Goal: Complete application form: Complete application form

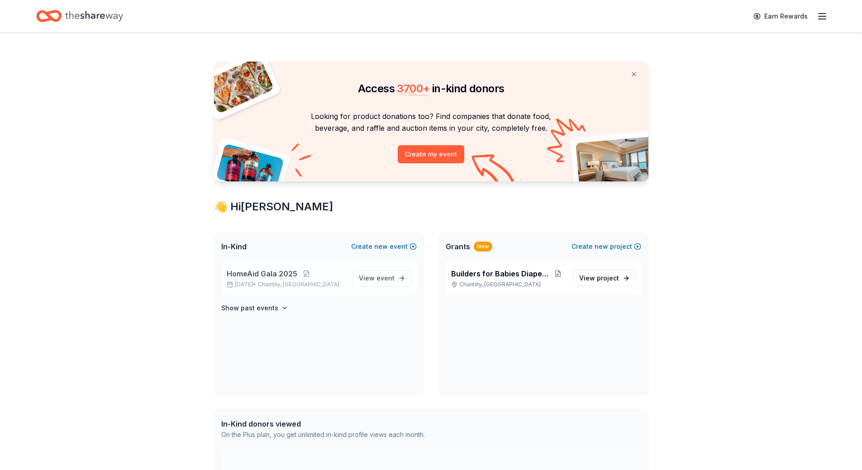
click at [276, 281] on span "Chantilly, VA" at bounding box center [298, 284] width 81 height 7
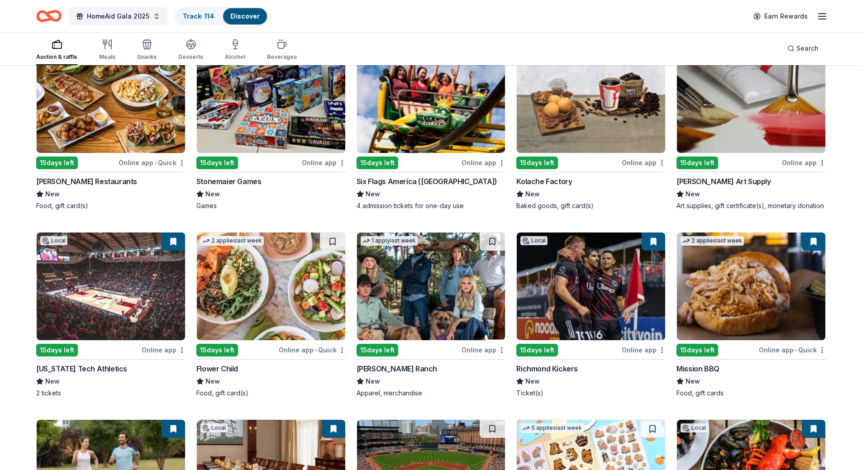
scroll to position [2614, 0]
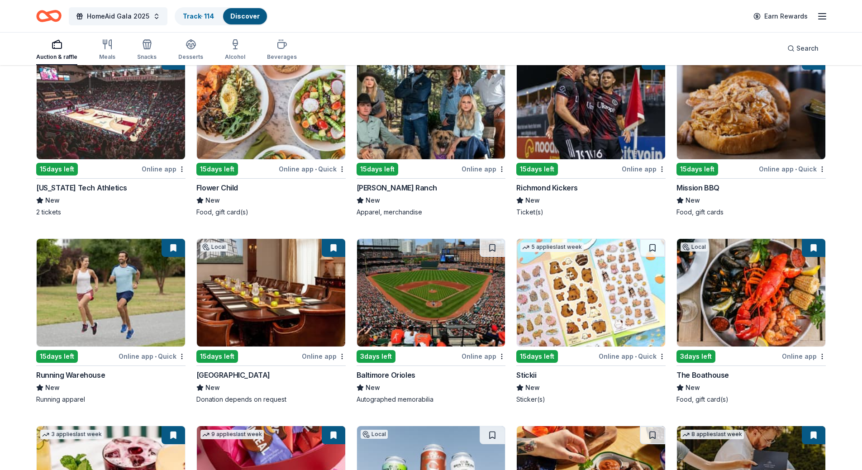
click at [421, 302] on img at bounding box center [431, 293] width 148 height 108
click at [805, 49] on span "Search" at bounding box center [807, 48] width 22 height 11
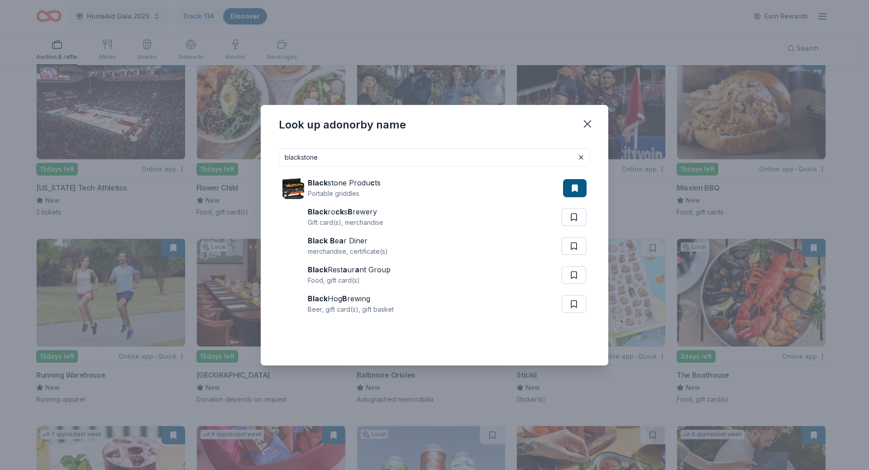
type input "blackstone"
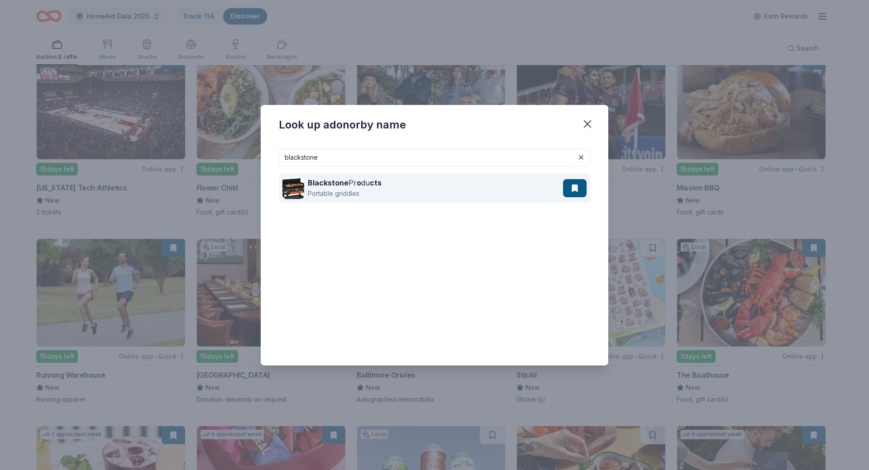
click at [333, 195] on div "Portable griddles" at bounding box center [345, 193] width 74 height 11
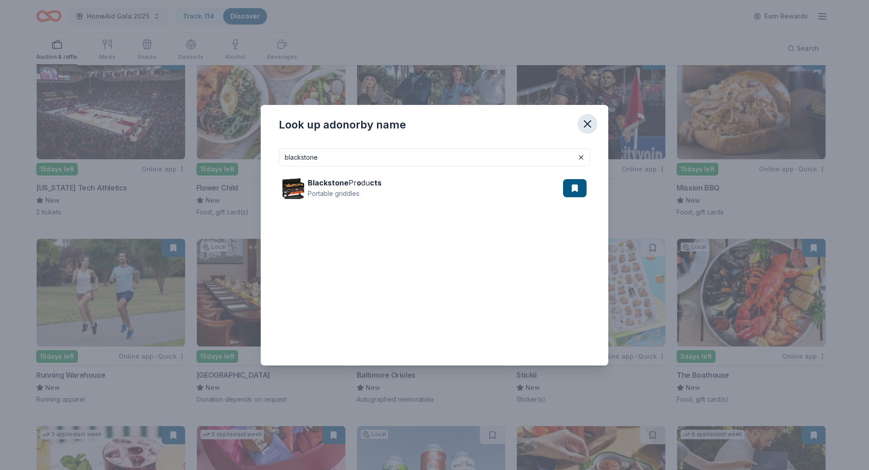
click at [581, 129] on icon "button" at bounding box center [587, 124] width 13 height 13
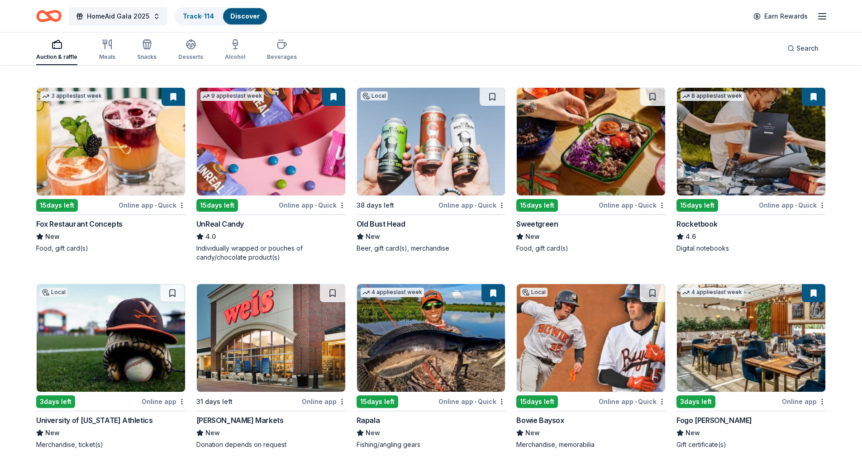
scroll to position [2997, 0]
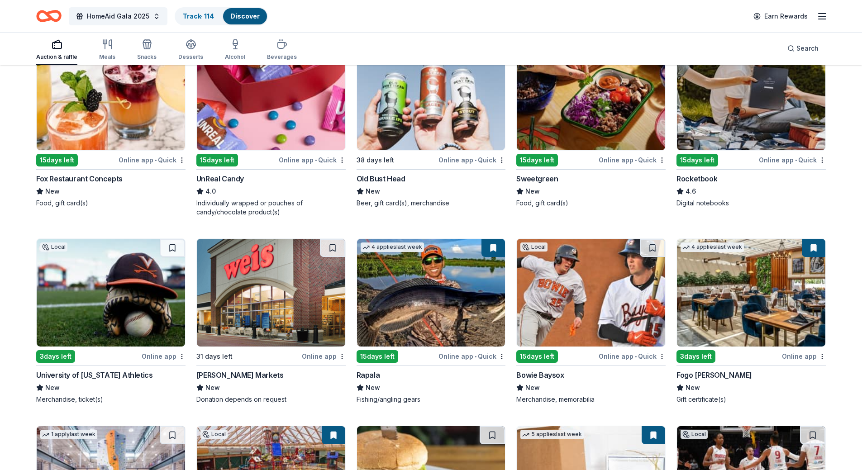
click at [94, 284] on img at bounding box center [111, 293] width 148 height 108
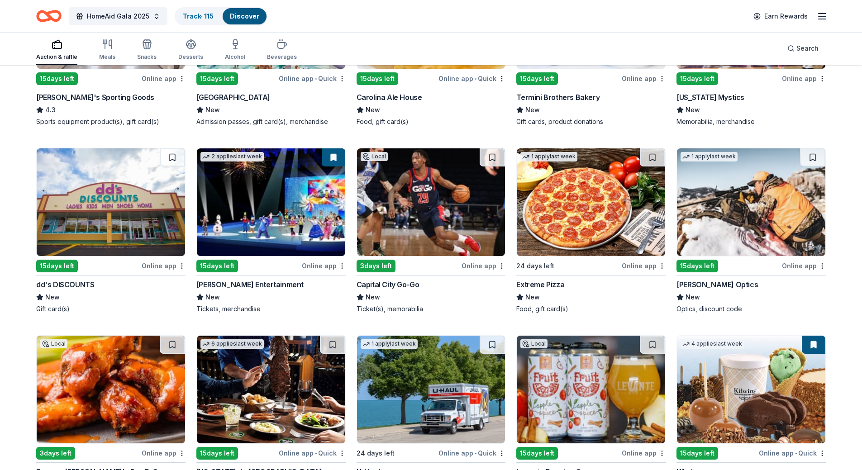
scroll to position [3553, 0]
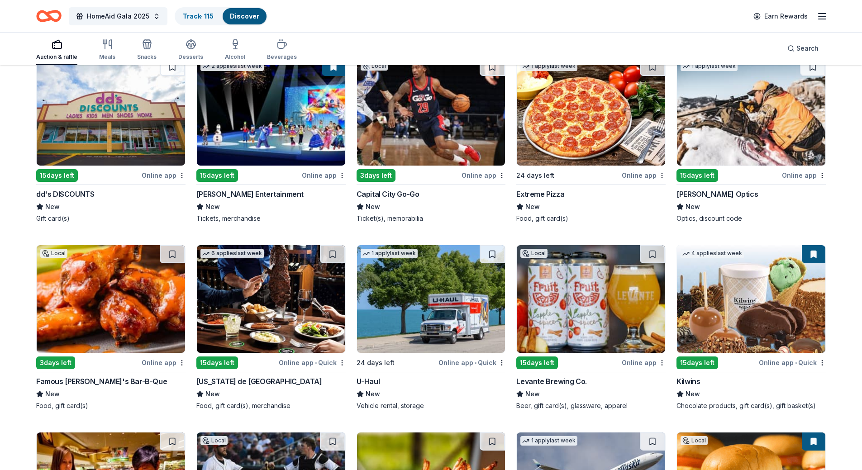
click at [749, 120] on img at bounding box center [751, 112] width 148 height 108
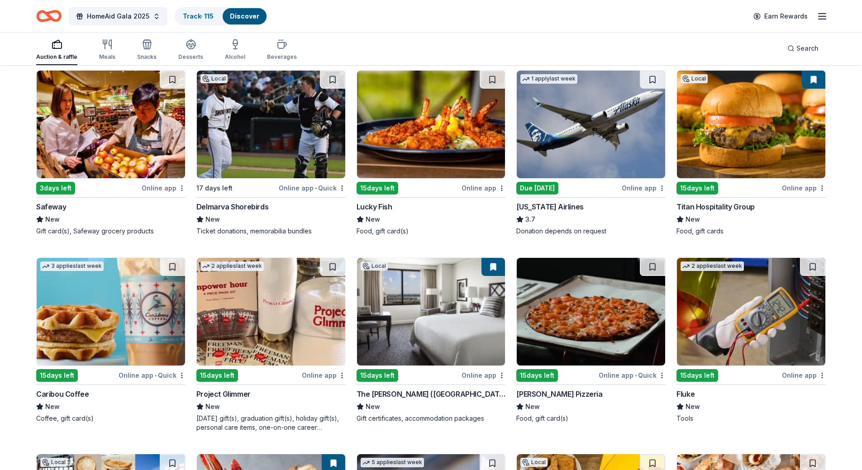
scroll to position [4006, 0]
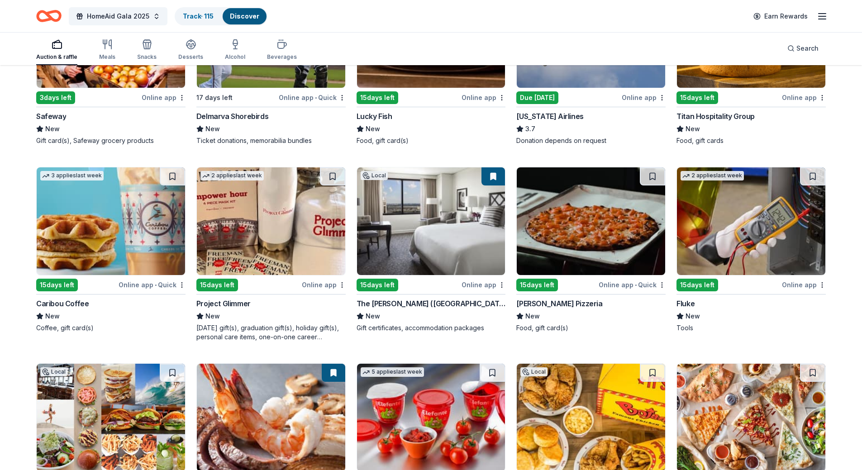
click at [735, 222] on img at bounding box center [751, 221] width 148 height 108
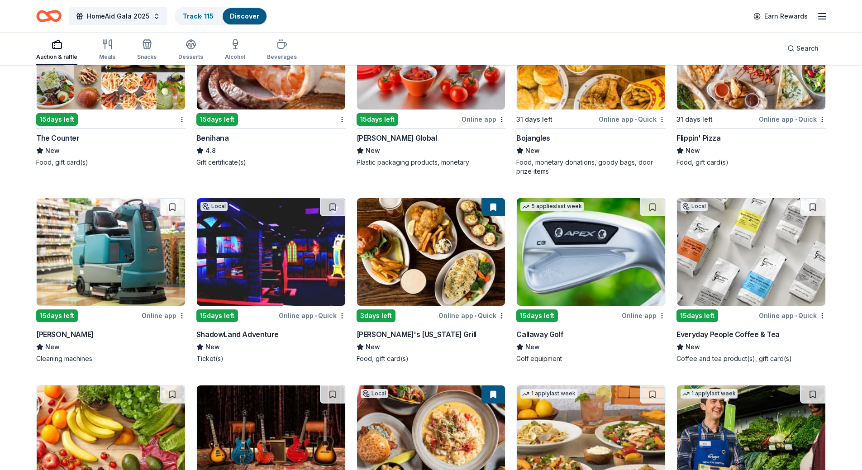
scroll to position [4503, 0]
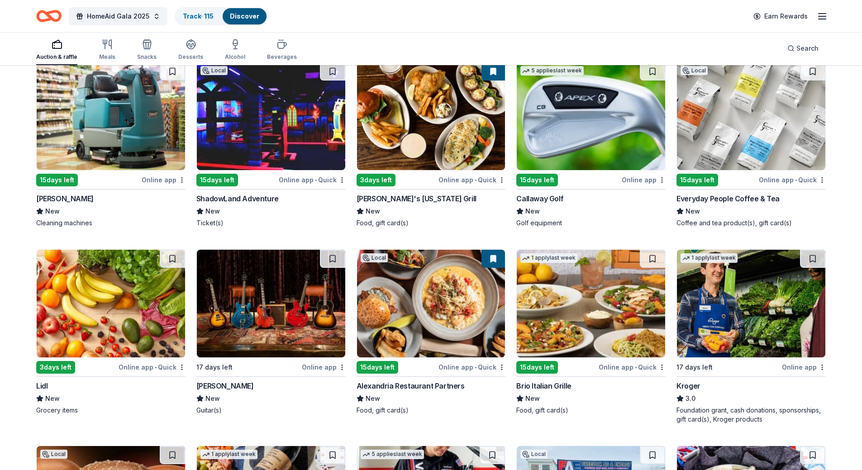
click at [243, 306] on img at bounding box center [271, 304] width 148 height 108
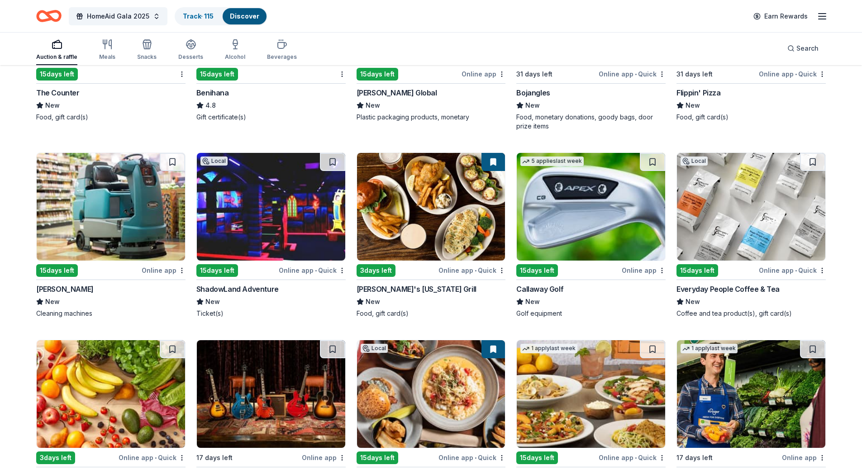
click at [281, 211] on img at bounding box center [271, 207] width 148 height 108
click at [267, 386] on img at bounding box center [271, 394] width 148 height 108
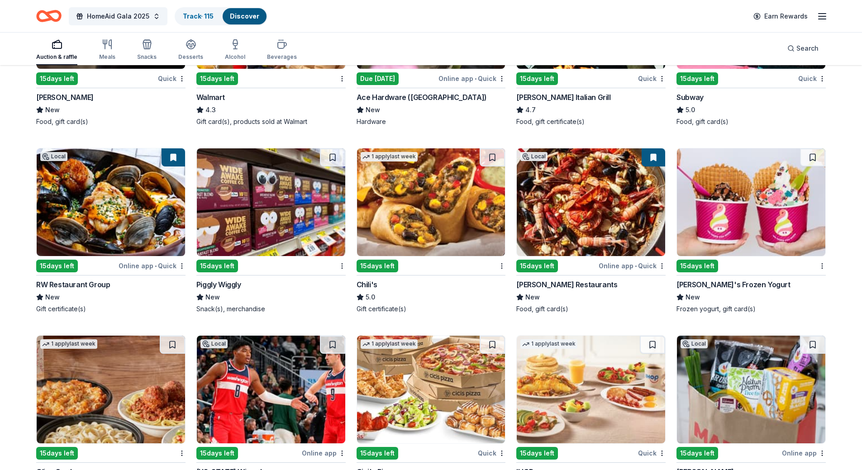
scroll to position [5484, 0]
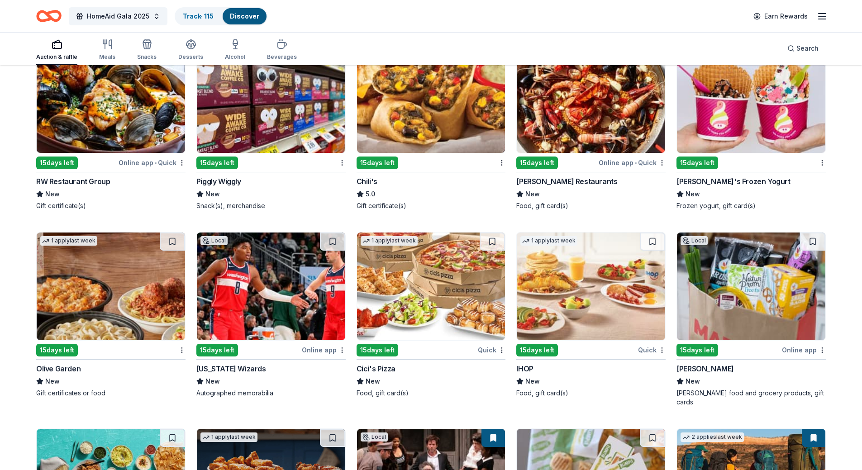
click at [251, 291] on img at bounding box center [271, 287] width 148 height 108
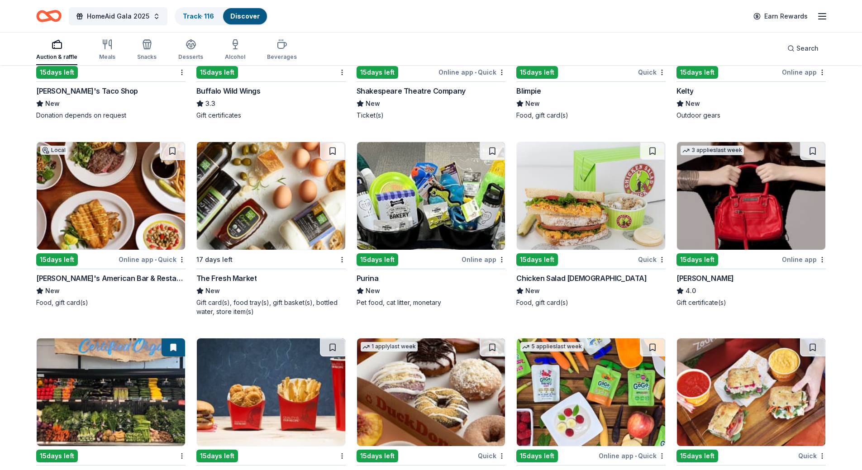
scroll to position [6049, 0]
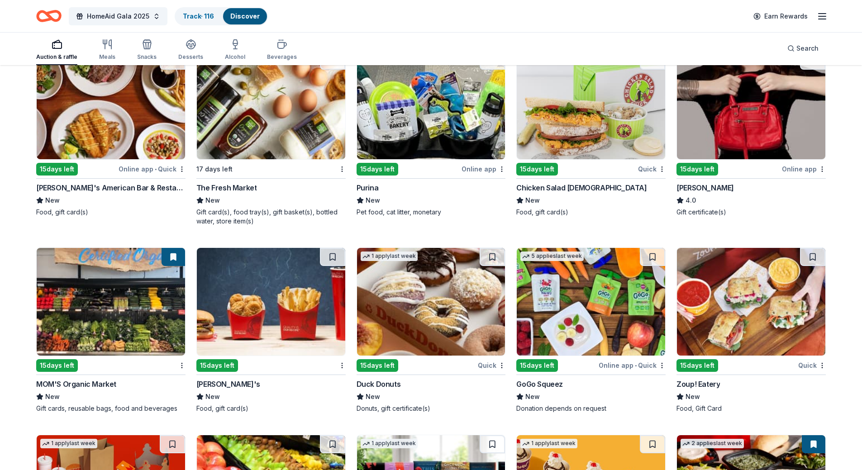
click at [757, 104] on img at bounding box center [751, 106] width 148 height 108
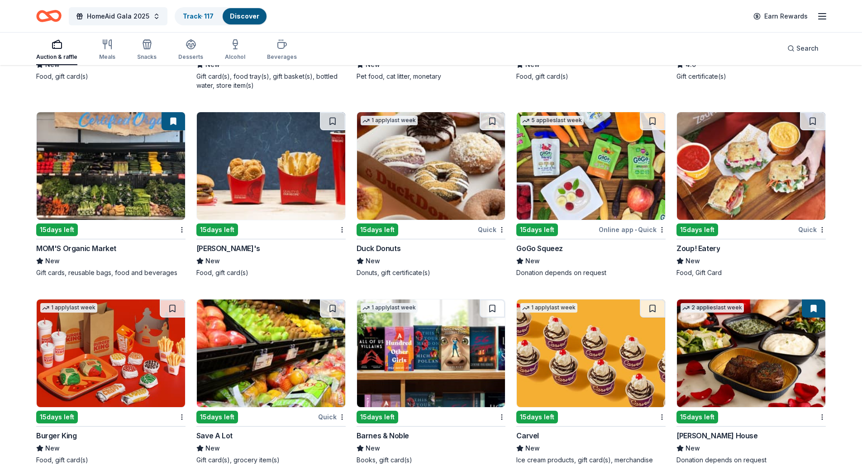
scroll to position [6242, 0]
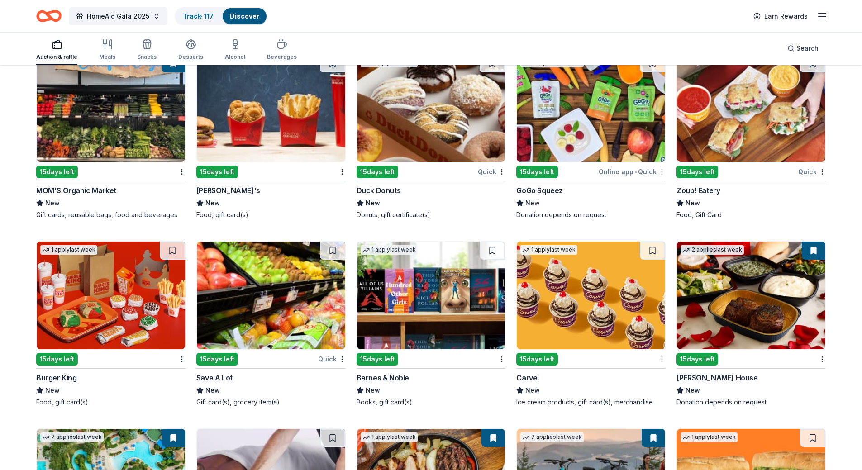
click at [460, 287] on img at bounding box center [431, 296] width 148 height 108
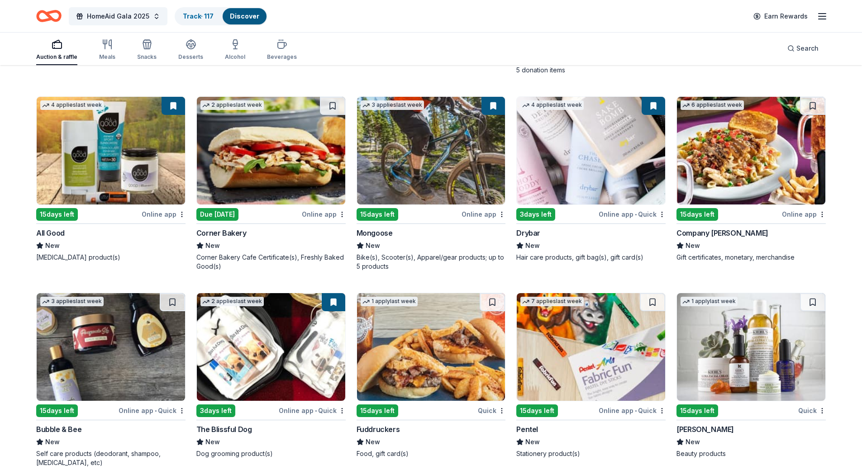
scroll to position [6861, 0]
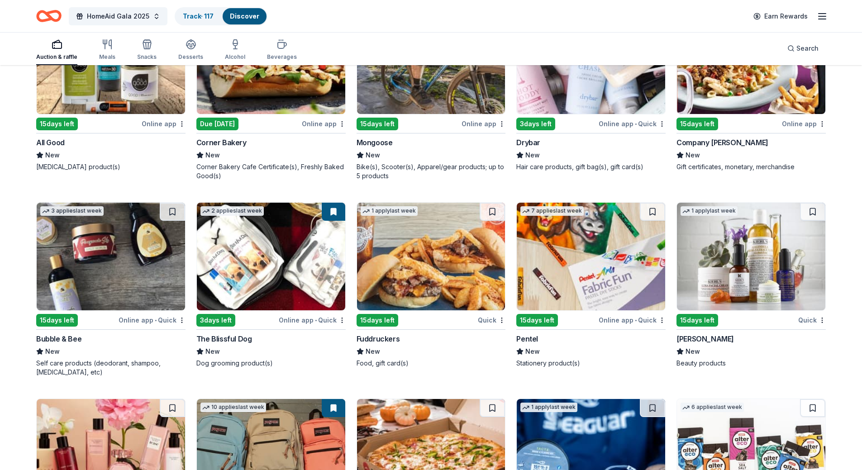
click at [109, 264] on img at bounding box center [111, 257] width 148 height 108
click at [739, 267] on img at bounding box center [751, 257] width 148 height 108
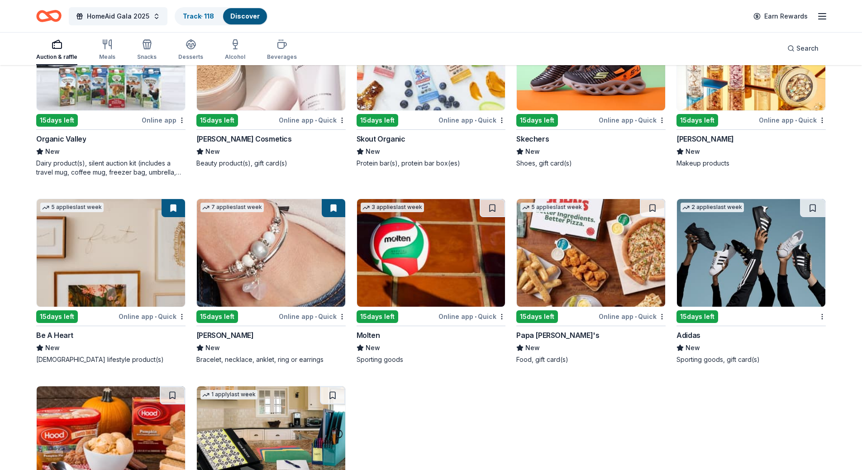
scroll to position [8650, 0]
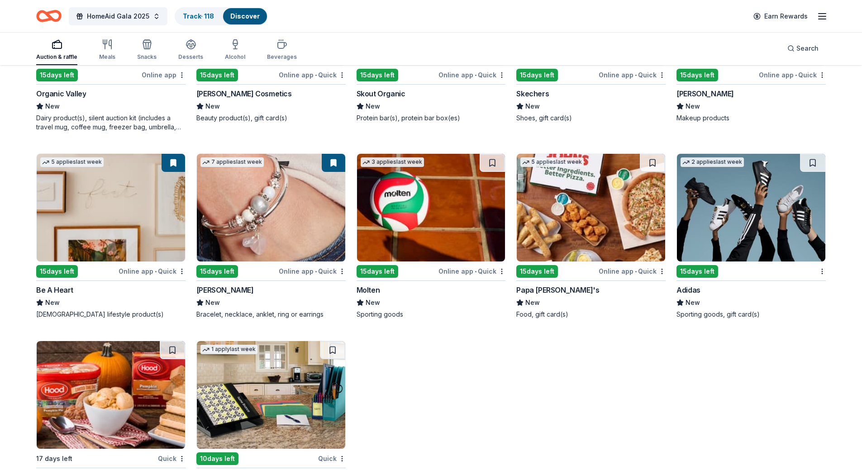
click at [279, 374] on img at bounding box center [271, 395] width 148 height 108
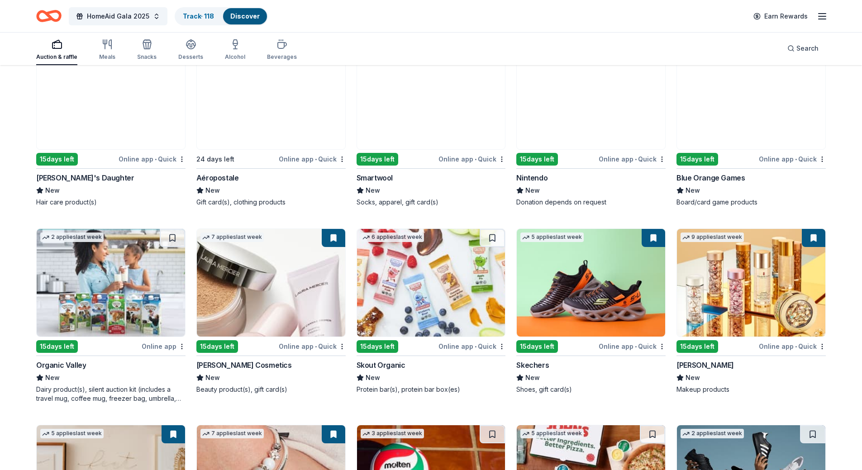
scroll to position [8288, 0]
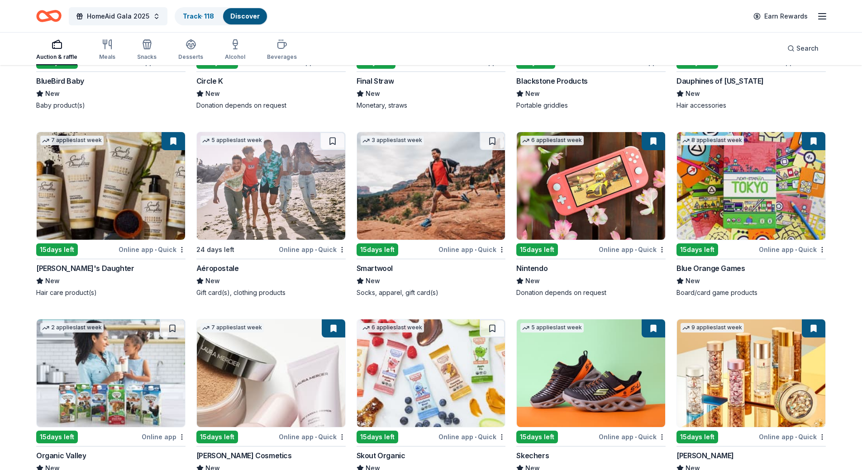
click at [279, 173] on img at bounding box center [271, 186] width 148 height 108
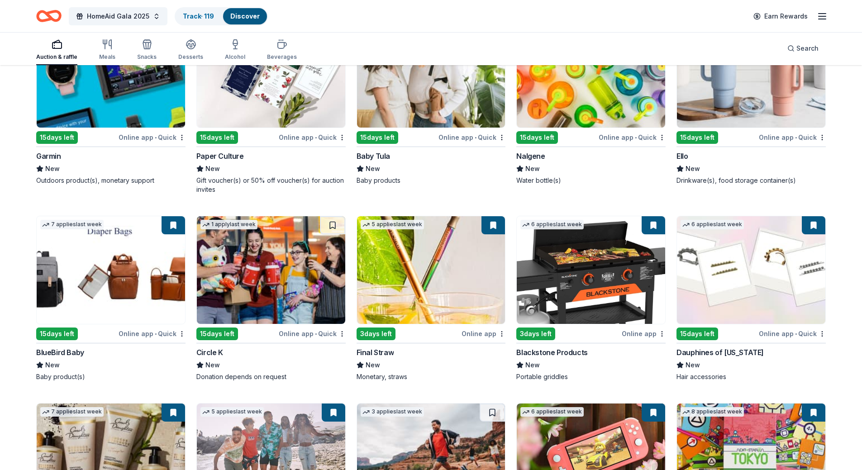
scroll to position [7926, 0]
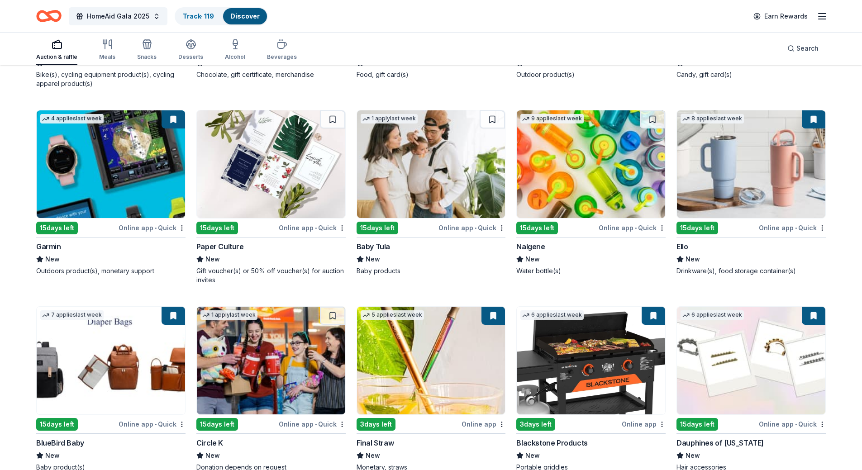
click at [276, 161] on img at bounding box center [271, 164] width 148 height 108
click at [423, 150] on img at bounding box center [431, 164] width 148 height 108
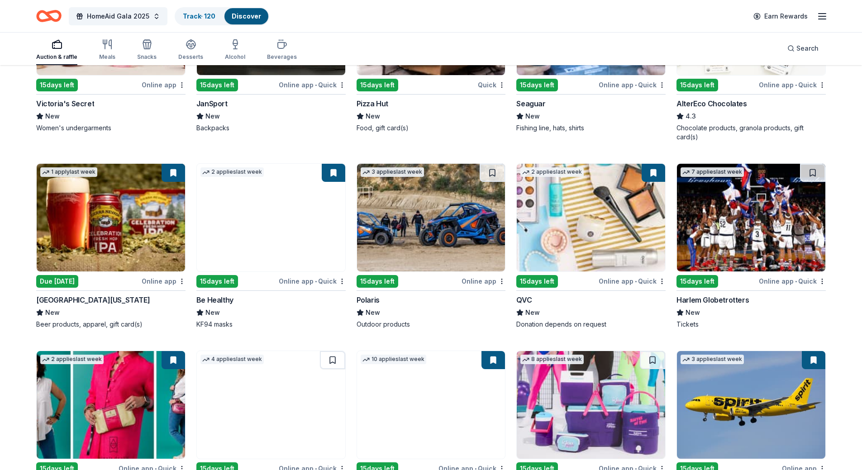
scroll to position [7157, 0]
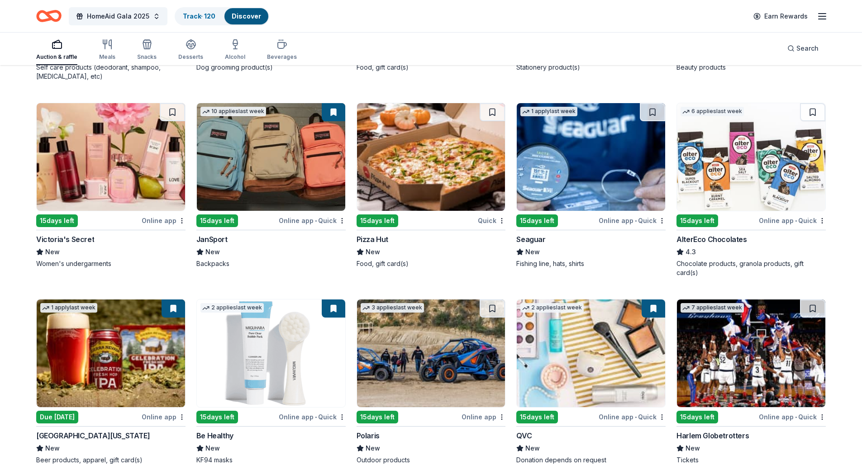
click at [613, 157] on img at bounding box center [591, 157] width 148 height 108
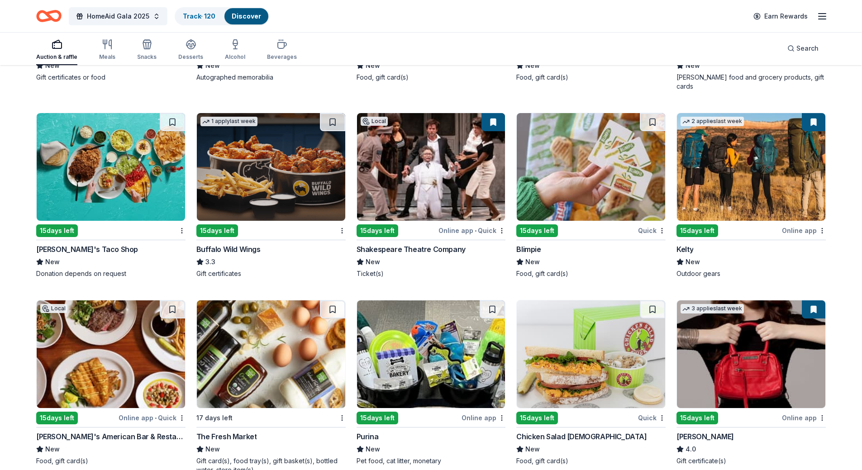
scroll to position [5845, 0]
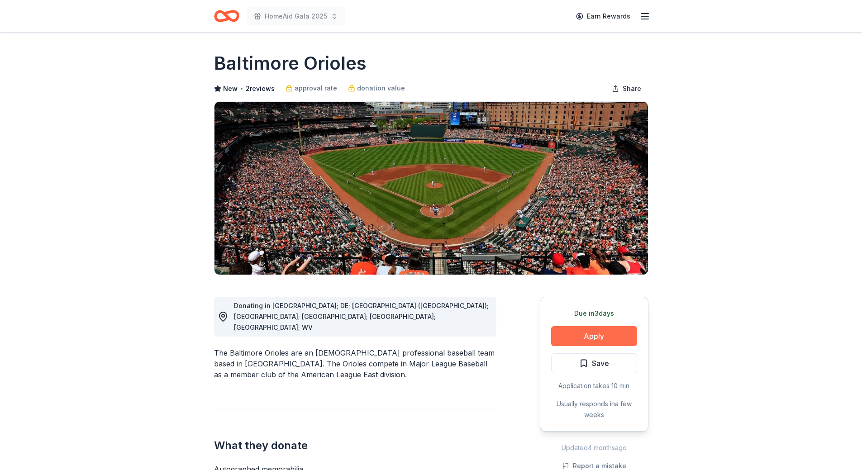
click at [610, 335] on button "Apply" at bounding box center [594, 336] width 86 height 20
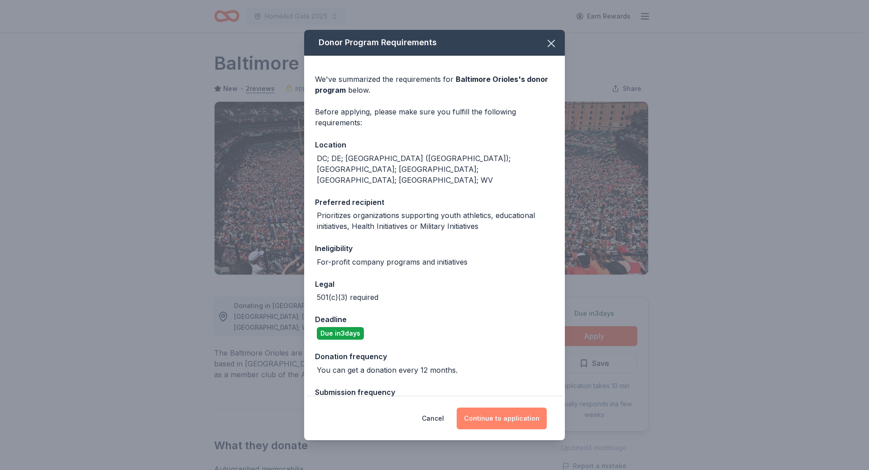
click at [501, 417] on button "Continue to application" at bounding box center [502, 419] width 90 height 22
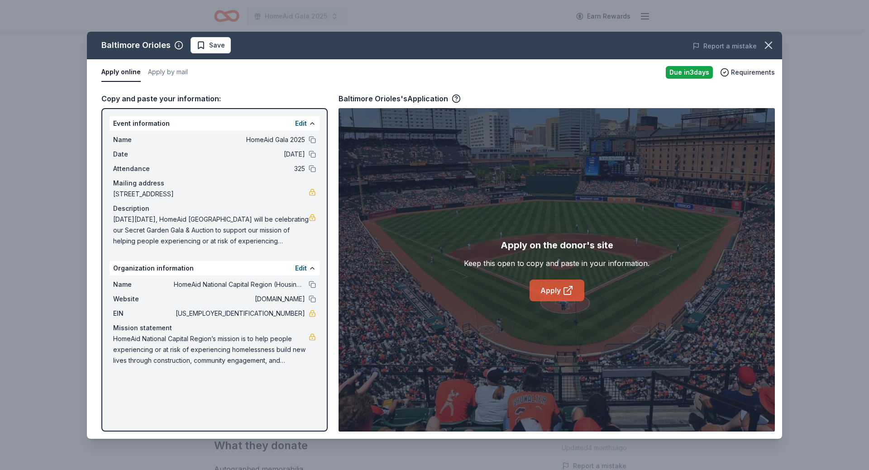
click at [555, 298] on link "Apply" at bounding box center [556, 291] width 55 height 22
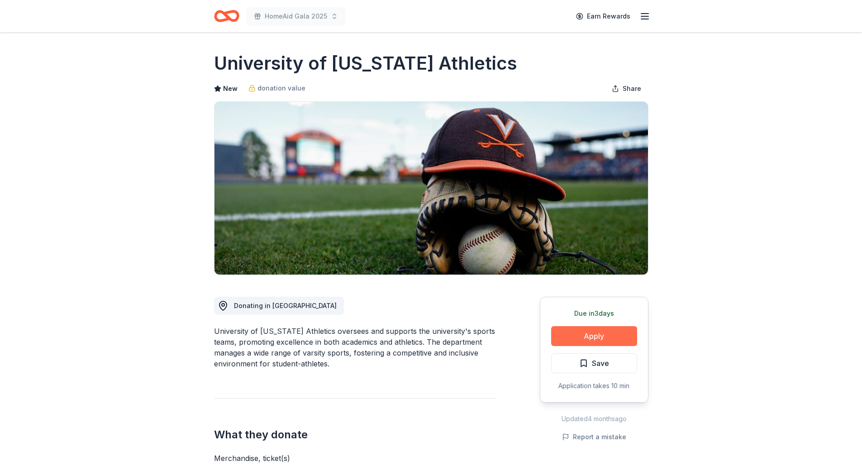
click at [605, 340] on button "Apply" at bounding box center [594, 336] width 86 height 20
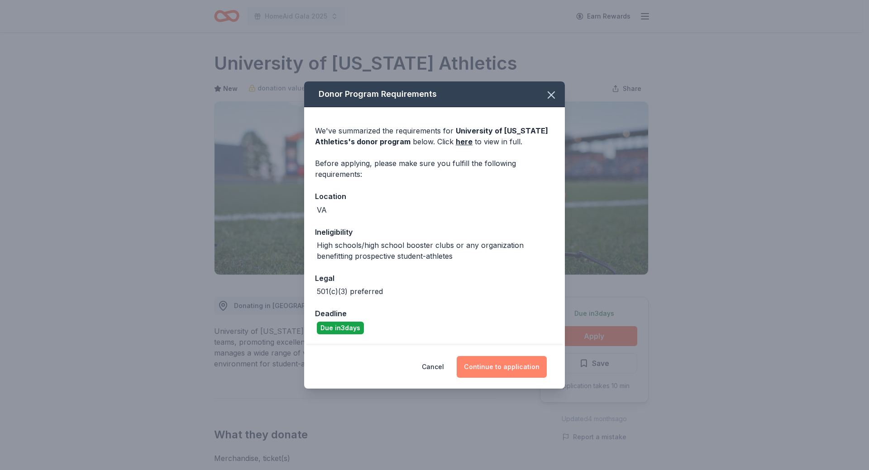
click at [510, 366] on button "Continue to application" at bounding box center [502, 367] width 90 height 22
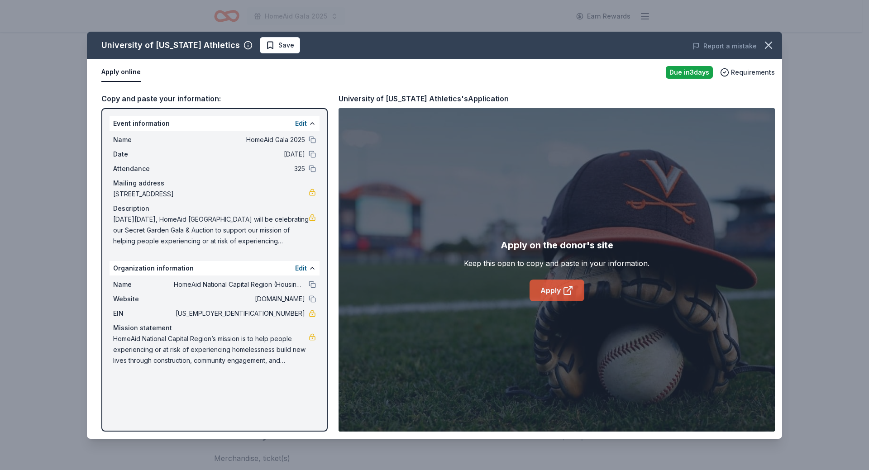
click at [547, 291] on link "Apply" at bounding box center [556, 291] width 55 height 22
click at [278, 50] on span "Save" at bounding box center [286, 45] width 16 height 11
click at [261, 50] on html "HomeAid Gala 2025 Earn Rewards Due in 3 days Share University of Virginia Athle…" at bounding box center [434, 235] width 869 height 470
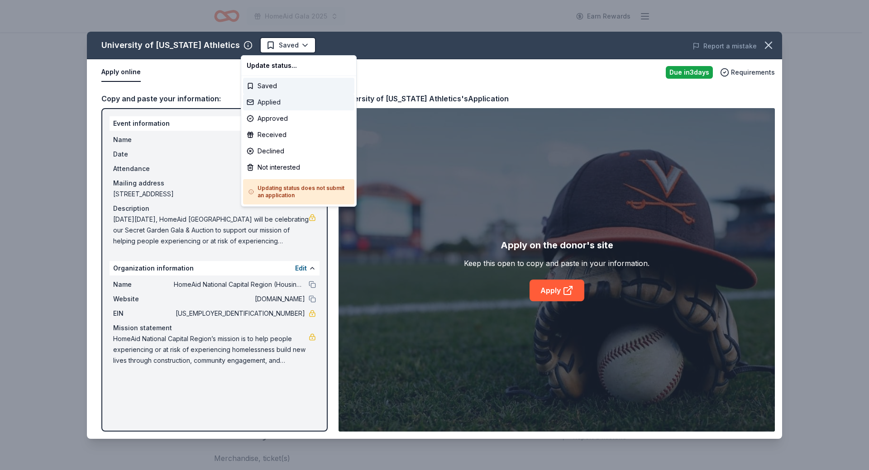
click at [265, 105] on div "Applied" at bounding box center [298, 102] width 111 height 16
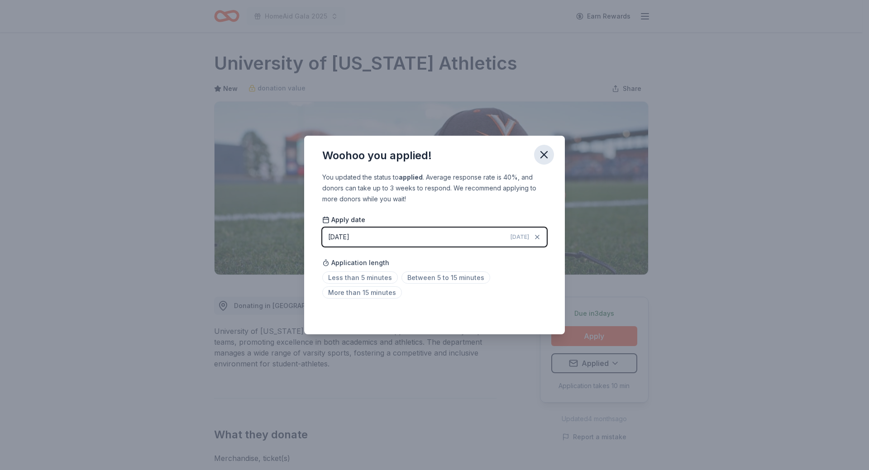
click at [547, 156] on icon "button" at bounding box center [544, 154] width 13 height 13
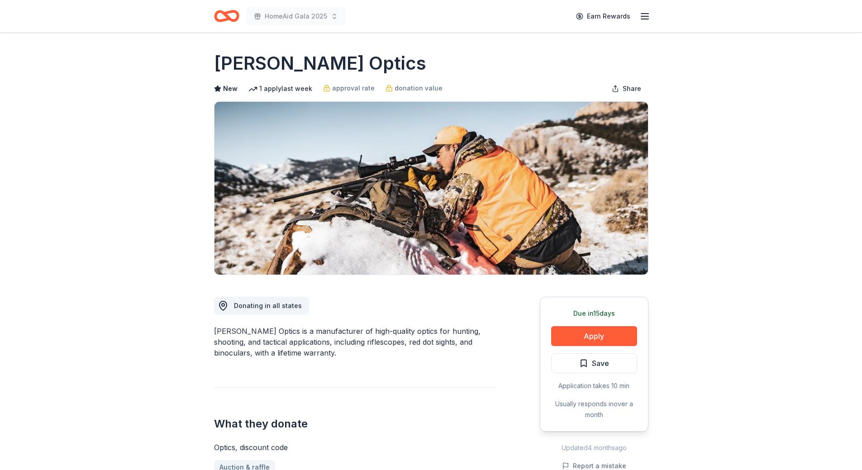
scroll to position [45, 0]
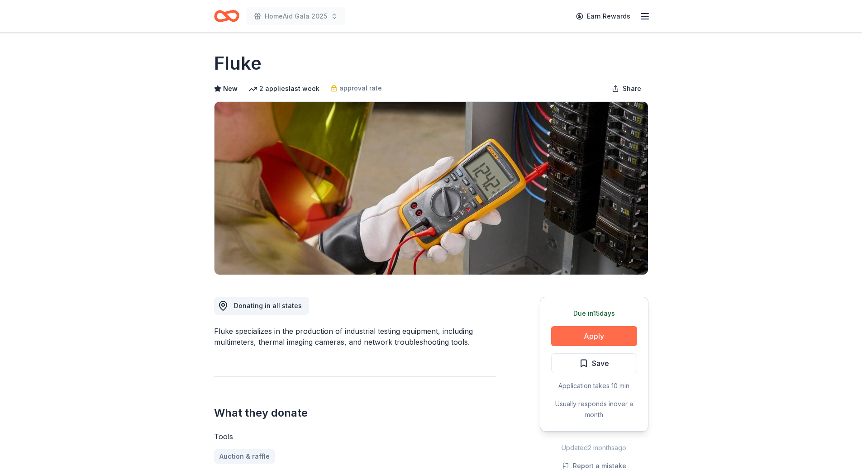
click at [580, 335] on button "Apply" at bounding box center [594, 336] width 86 height 20
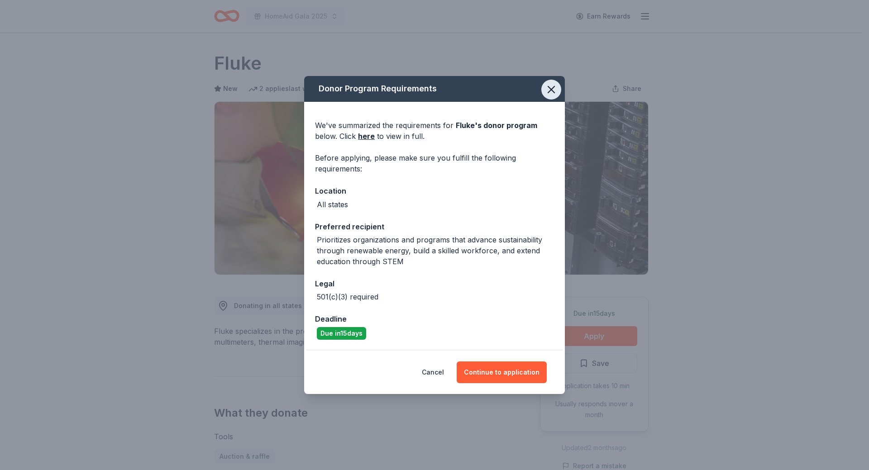
click at [552, 90] on icon "button" at bounding box center [551, 89] width 6 height 6
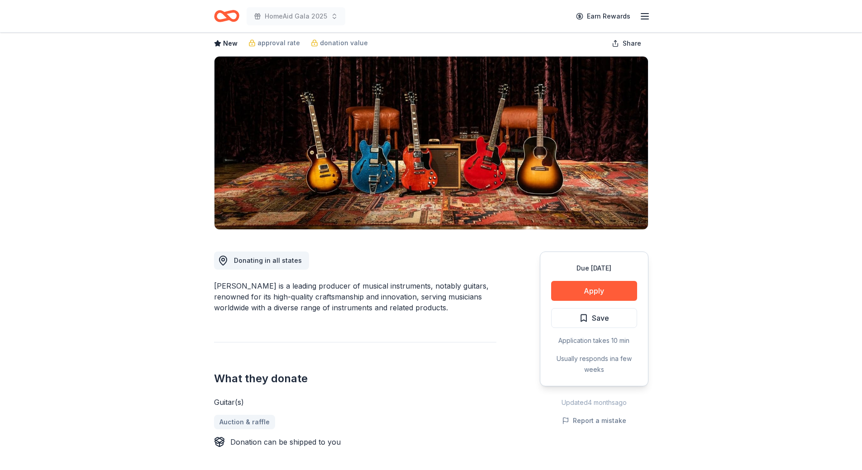
scroll to position [136, 0]
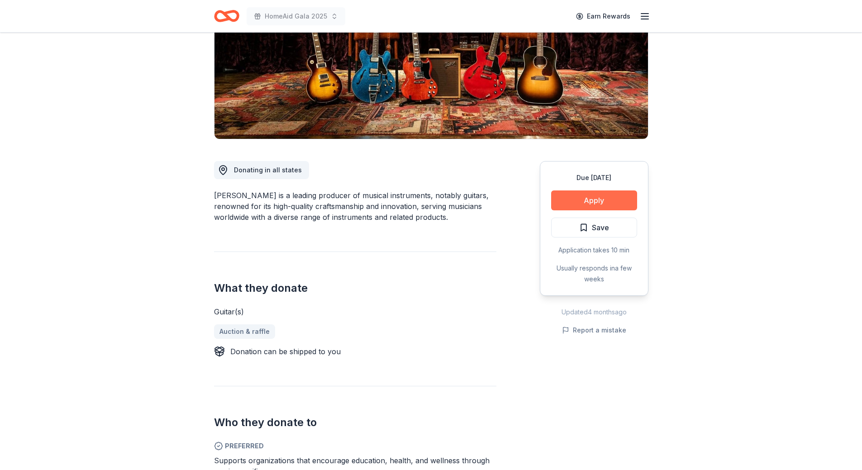
click at [602, 205] on button "Apply" at bounding box center [594, 200] width 86 height 20
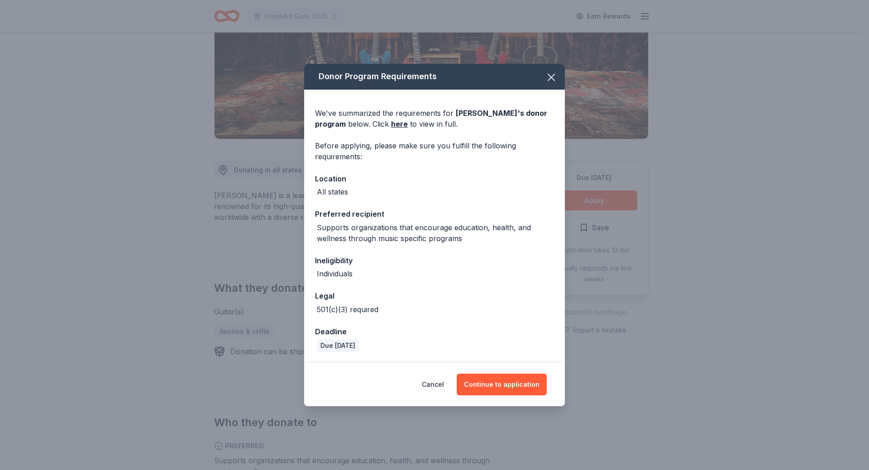
drag, startPoint x: 550, startPoint y: 81, endPoint x: 240, endPoint y: 2, distance: 319.6
click at [549, 81] on icon "button" at bounding box center [551, 77] width 13 height 13
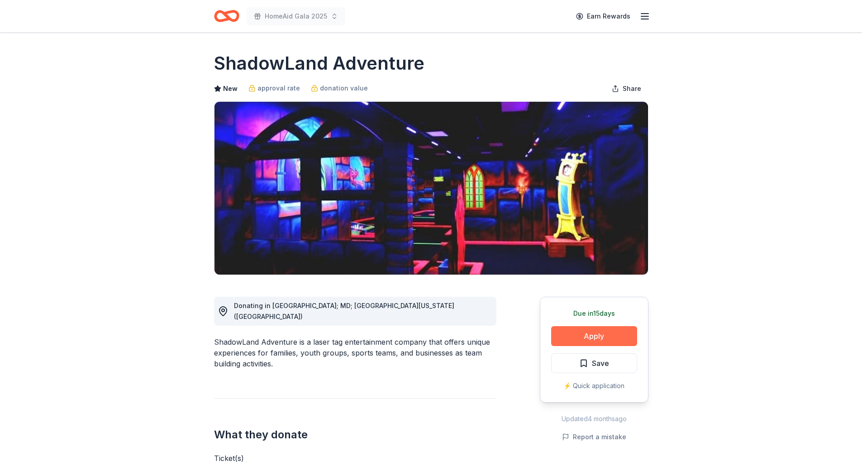
click at [579, 339] on button "Apply" at bounding box center [594, 336] width 86 height 20
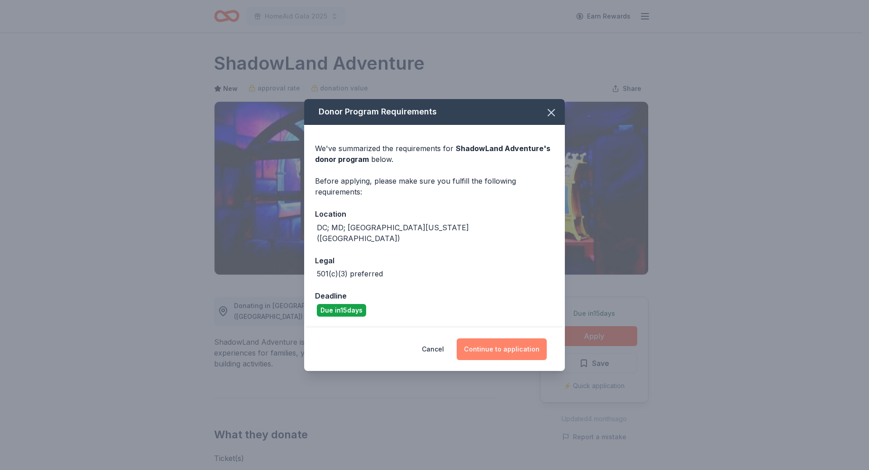
click at [481, 348] on button "Continue to application" at bounding box center [502, 349] width 90 height 22
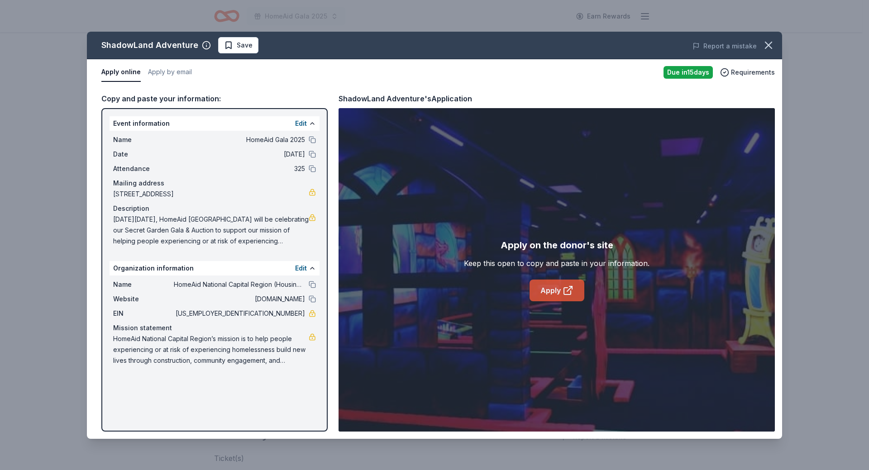
click at [543, 292] on link "Apply" at bounding box center [556, 291] width 55 height 22
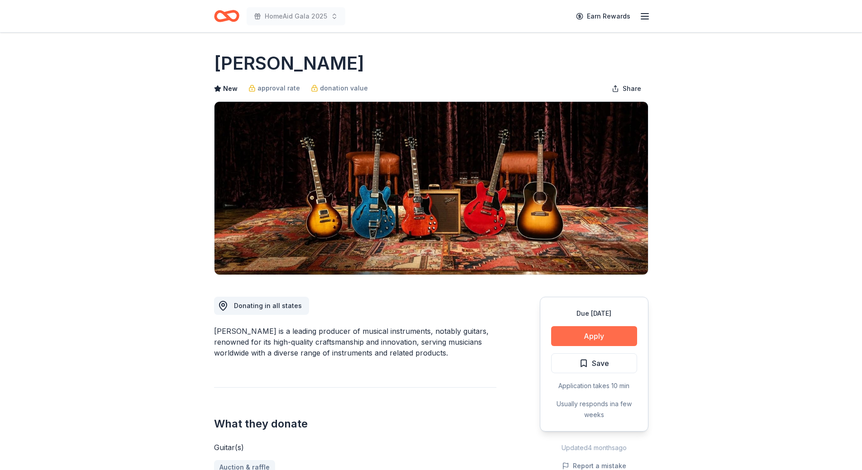
click at [614, 339] on button "Apply" at bounding box center [594, 336] width 86 height 20
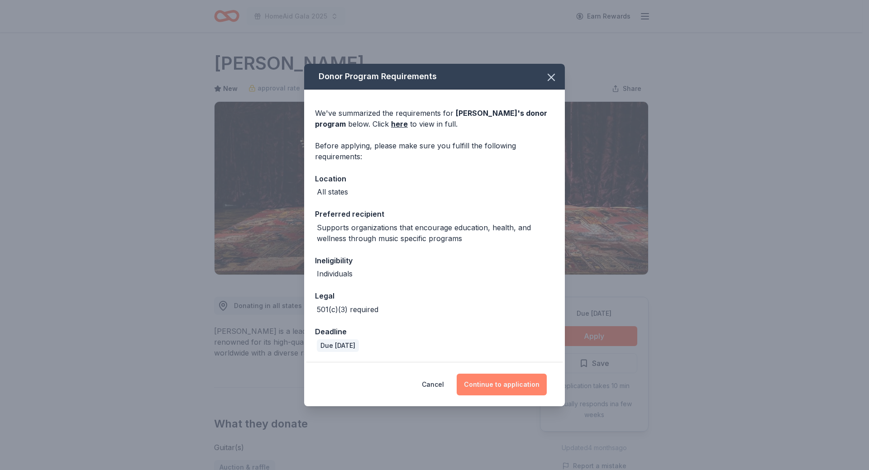
click at [512, 376] on button "Continue to application" at bounding box center [502, 385] width 90 height 22
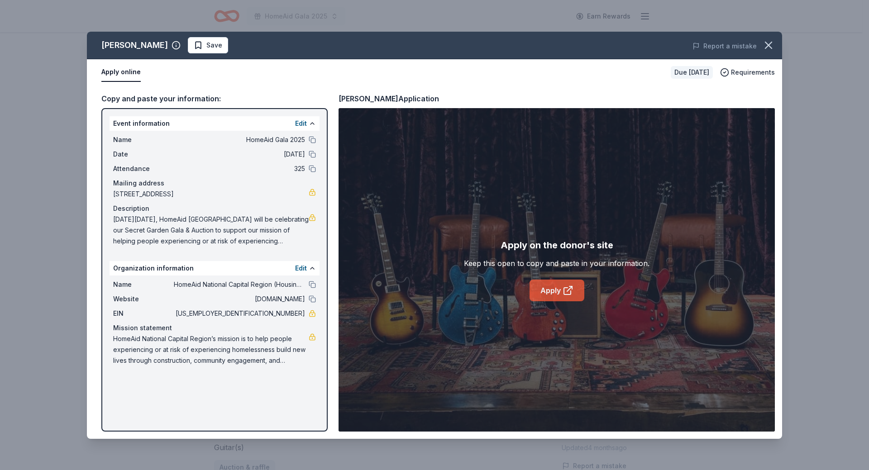
click at [554, 286] on link "Apply" at bounding box center [556, 291] width 55 height 22
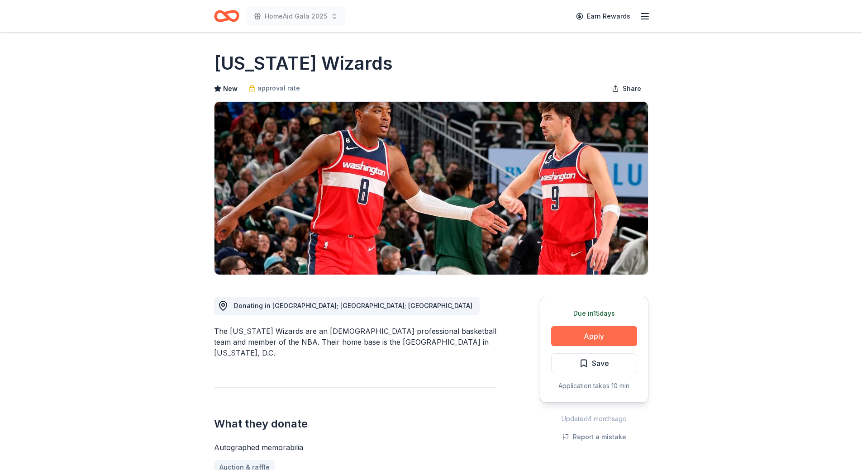
click at [608, 337] on button "Apply" at bounding box center [594, 336] width 86 height 20
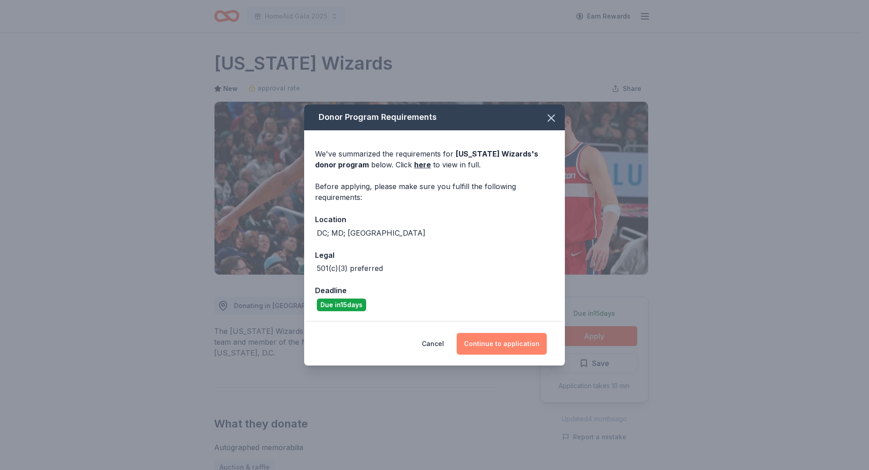
click at [500, 345] on button "Continue to application" at bounding box center [502, 344] width 90 height 22
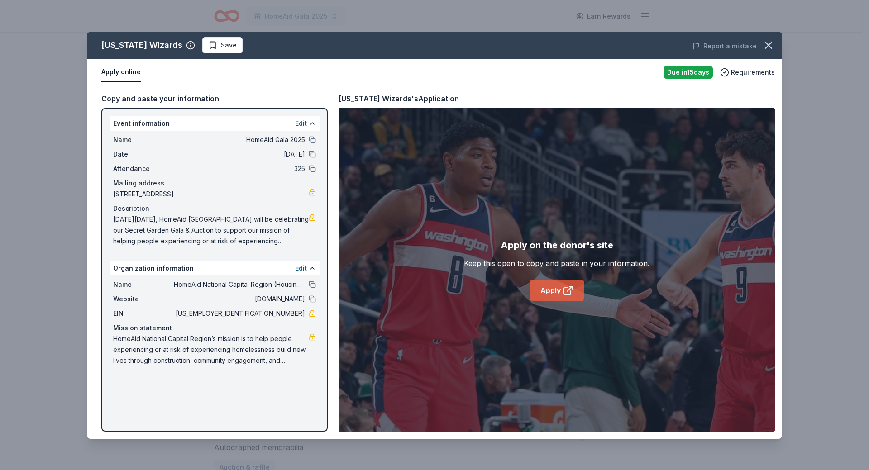
click at [561, 295] on link "Apply" at bounding box center [556, 291] width 55 height 22
click at [214, 38] on button "Save" at bounding box center [222, 45] width 40 height 16
click at [226, 48] on html "HomeAid Gala 2025 Earn Rewards Due in 15 days Share Washington Wizards New appr…" at bounding box center [434, 235] width 869 height 470
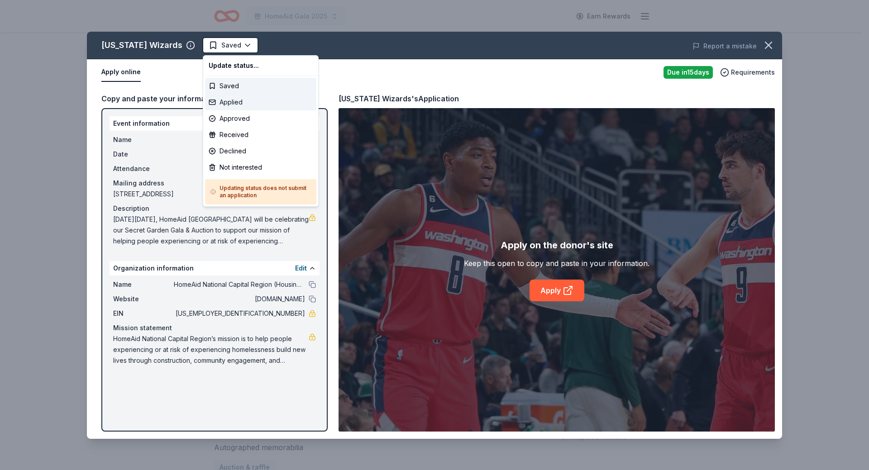
click at [235, 104] on div "Applied" at bounding box center [260, 102] width 111 height 16
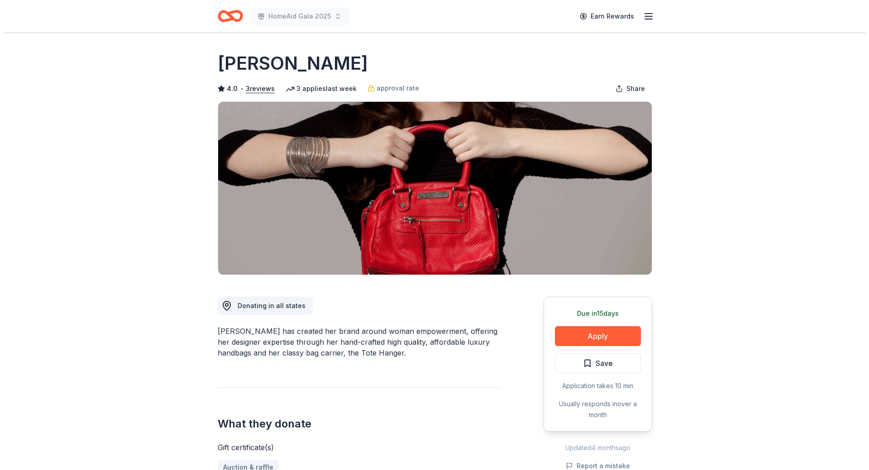
scroll to position [45, 0]
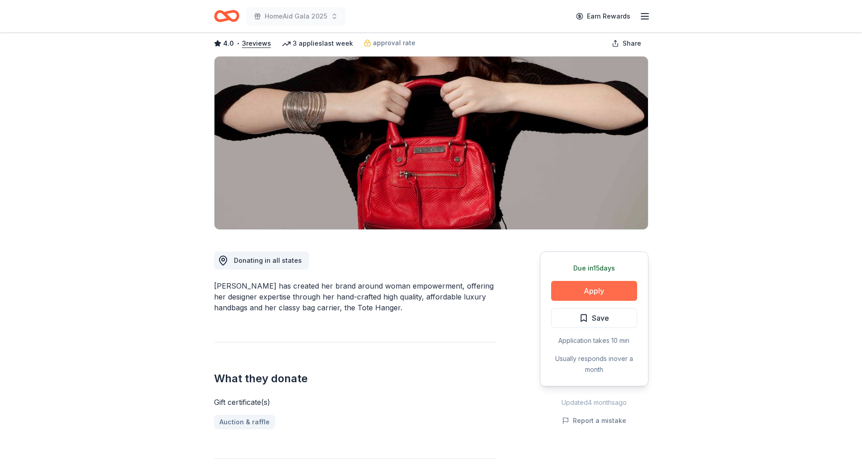
click at [605, 288] on button "Apply" at bounding box center [594, 291] width 86 height 20
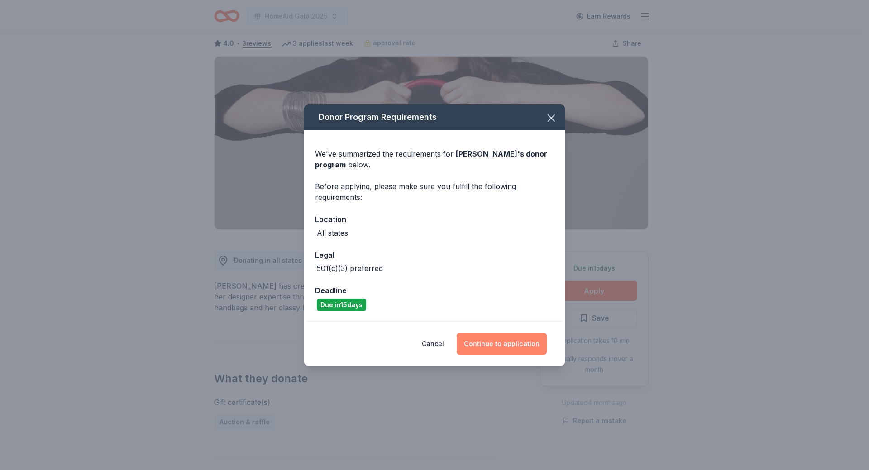
click at [502, 342] on button "Continue to application" at bounding box center [502, 344] width 90 height 22
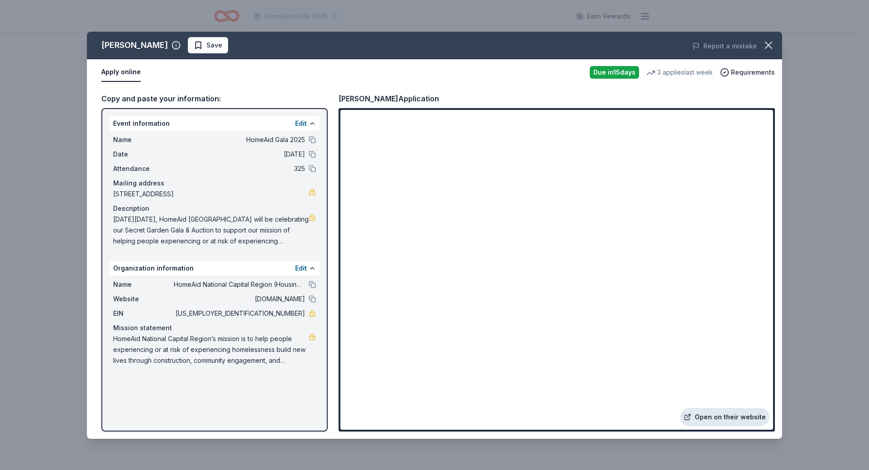
click at [737, 414] on link "Open on their website" at bounding box center [724, 417] width 89 height 18
click at [194, 48] on span "Save" at bounding box center [208, 45] width 29 height 11
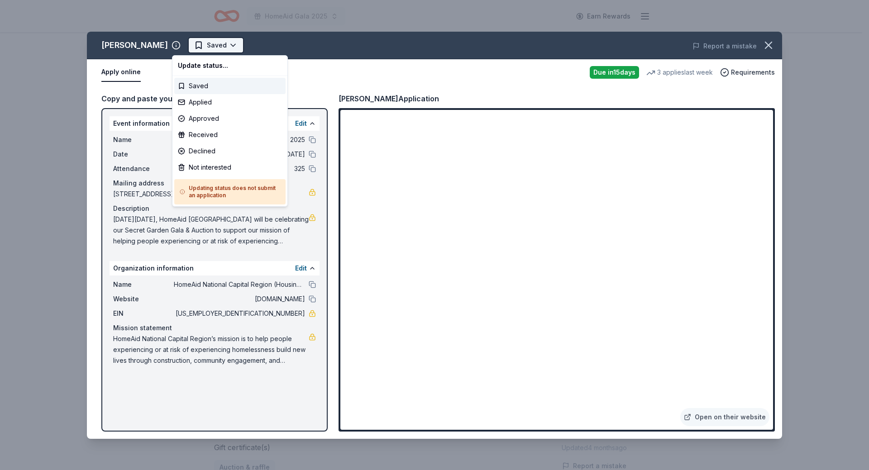
click at [199, 49] on html "HomeAid Gala 2025 Earn Rewards Due [DATE] Share [PERSON_NAME] 4.0 • 3 reviews 3…" at bounding box center [434, 235] width 869 height 470
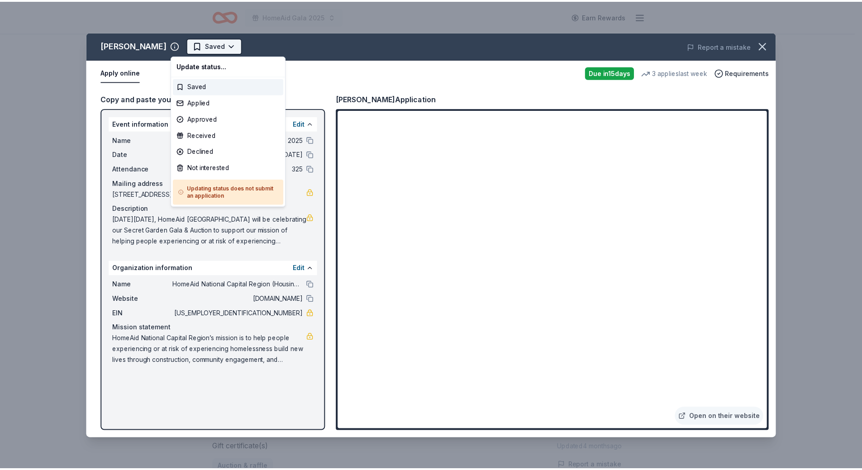
scroll to position [0, 0]
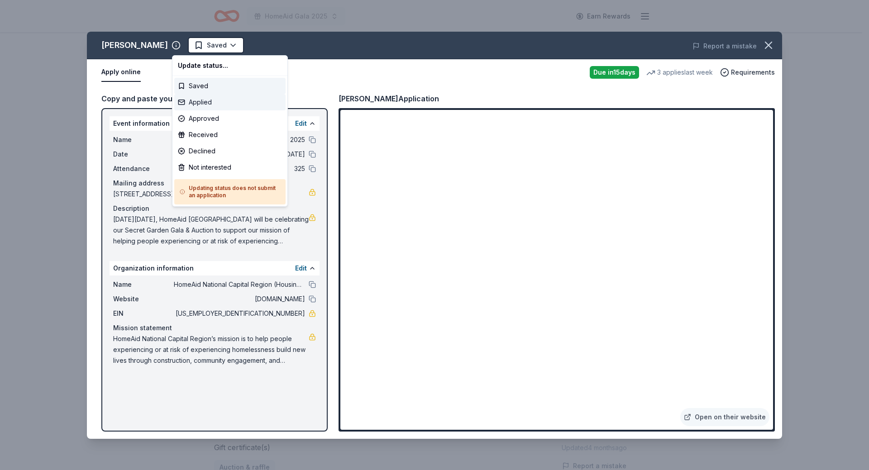
click at [195, 100] on div "Applied" at bounding box center [229, 102] width 111 height 16
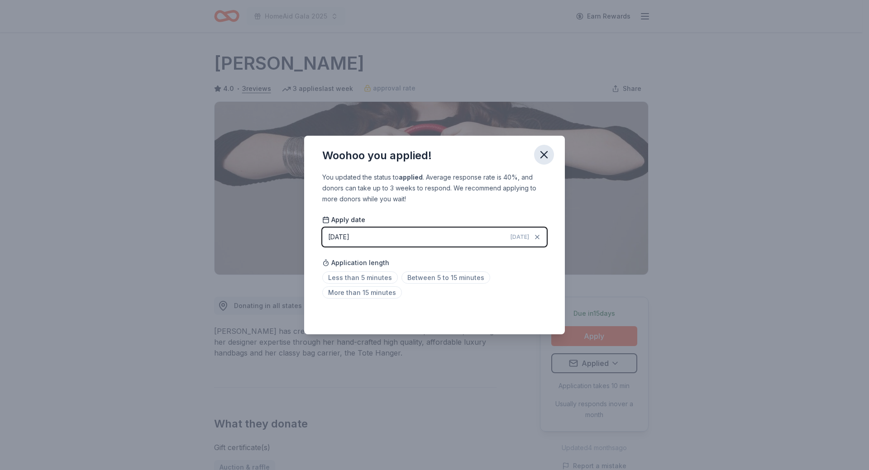
click at [545, 157] on icon "button" at bounding box center [544, 154] width 13 height 13
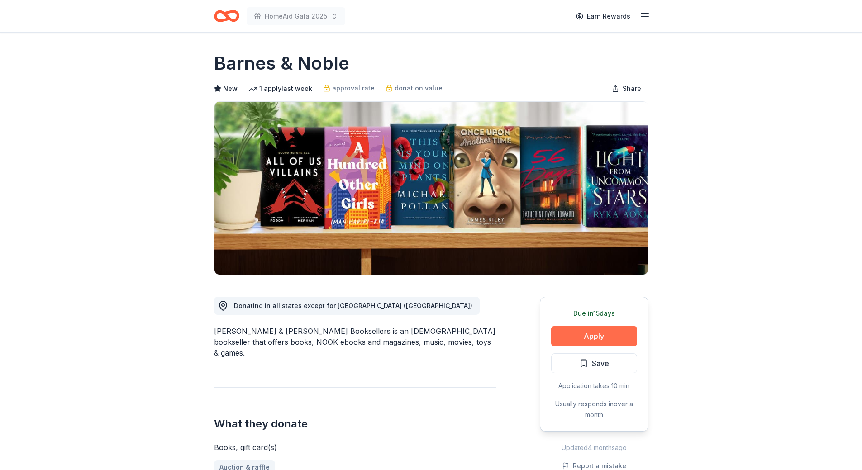
click at [569, 333] on button "Apply" at bounding box center [594, 336] width 86 height 20
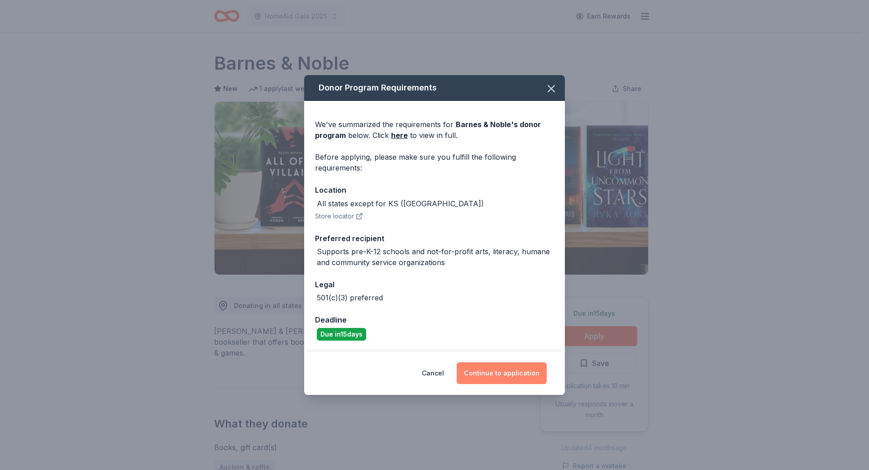
click at [511, 369] on button "Continue to application" at bounding box center [502, 373] width 90 height 22
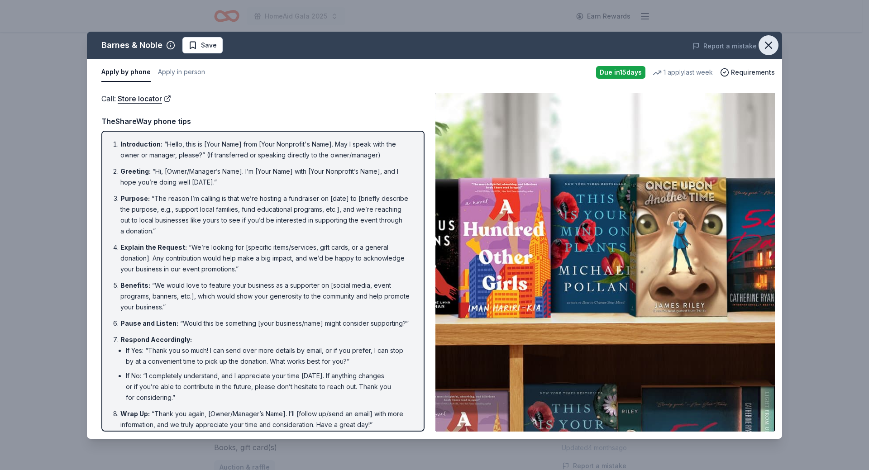
drag, startPoint x: 765, startPoint y: 46, endPoint x: 752, endPoint y: 43, distance: 13.2
click at [760, 45] on button "button" at bounding box center [768, 45] width 20 height 20
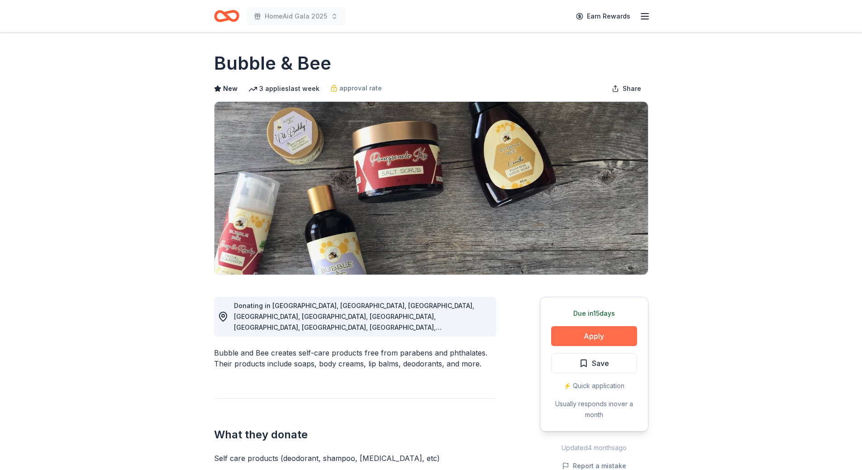
click at [579, 334] on button "Apply" at bounding box center [594, 336] width 86 height 20
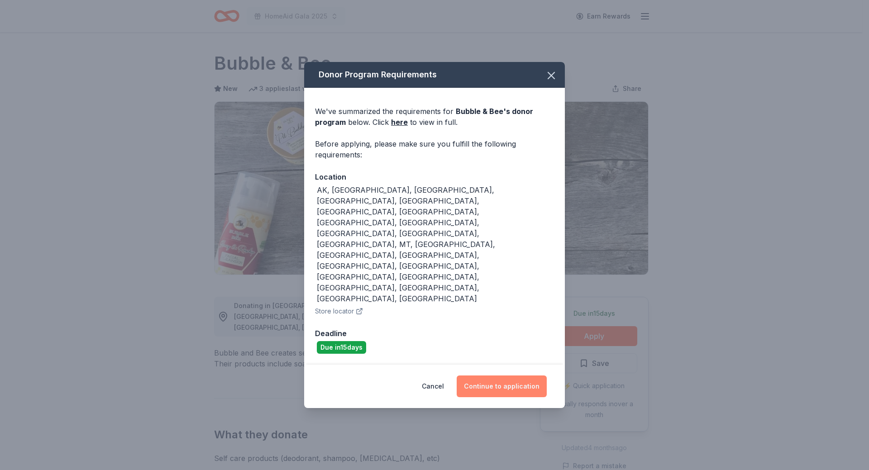
click at [496, 376] on button "Continue to application" at bounding box center [502, 387] width 90 height 22
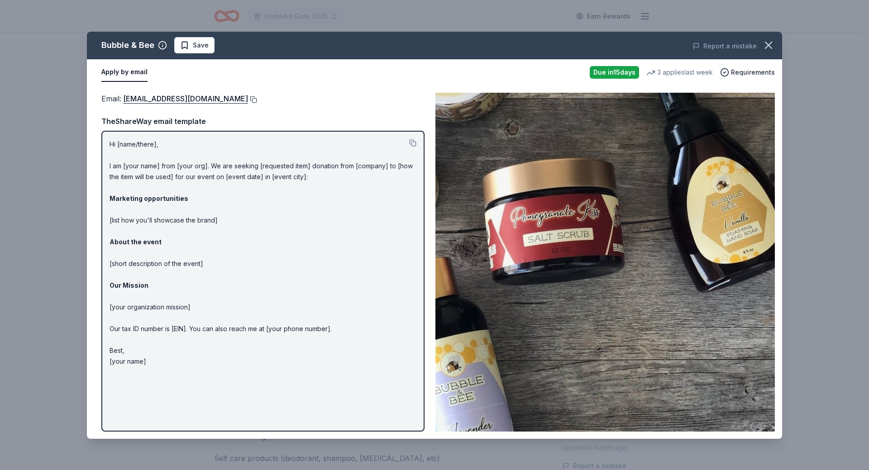
click at [248, 99] on button at bounding box center [252, 99] width 9 height 7
click at [198, 46] on span "Save" at bounding box center [201, 45] width 16 height 11
click at [198, 46] on html "HomeAid Gala 2025 Earn Rewards Due in 15 days Share Bubble & Bee New 3 applies …" at bounding box center [434, 235] width 869 height 470
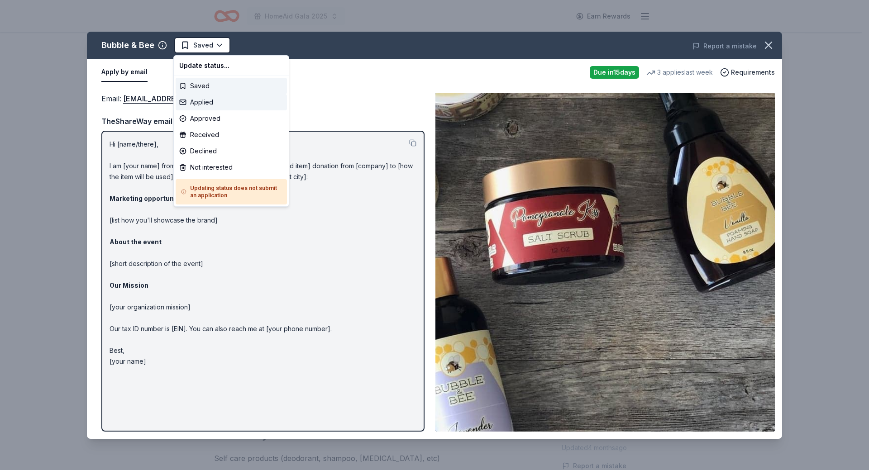
click at [210, 96] on div "Applied" at bounding box center [231, 102] width 111 height 16
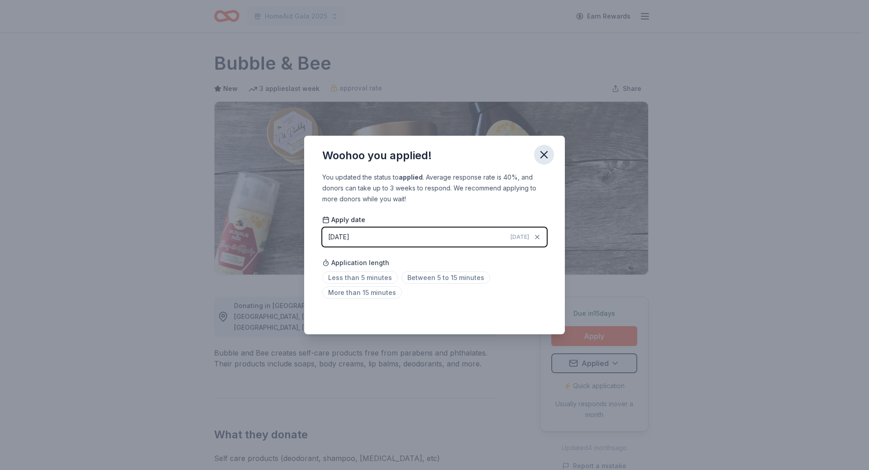
click at [545, 154] on icon "button" at bounding box center [544, 154] width 13 height 13
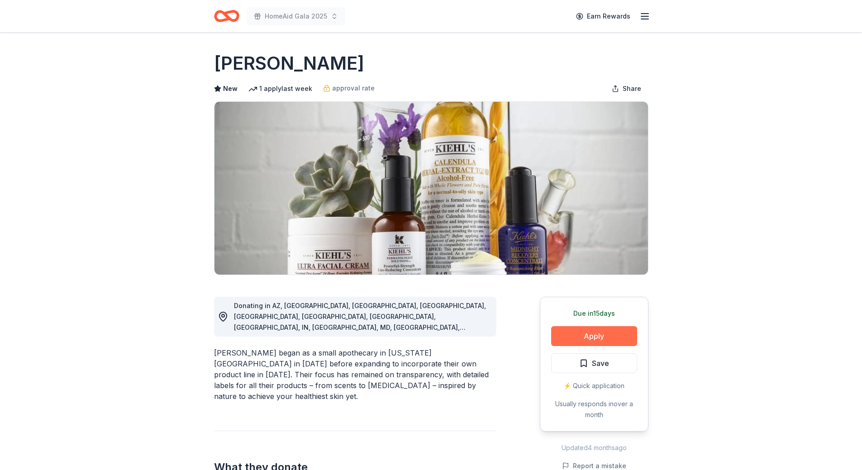
click at [590, 337] on button "Apply" at bounding box center [594, 336] width 86 height 20
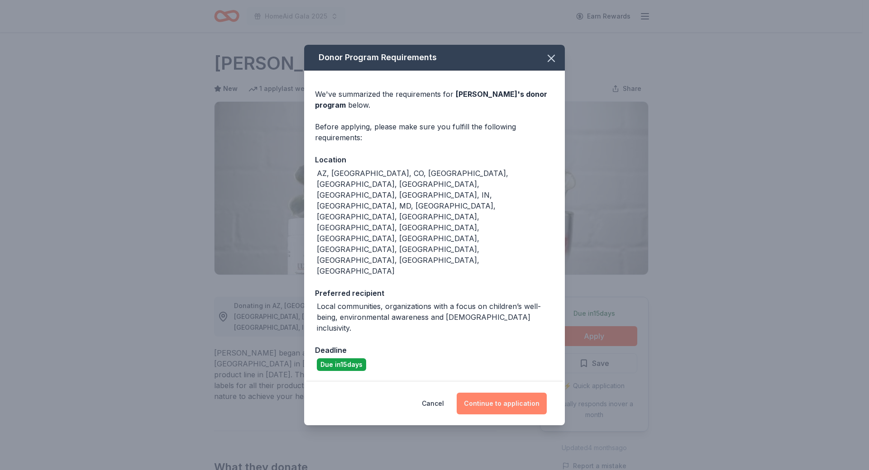
click at [500, 393] on button "Continue to application" at bounding box center [502, 404] width 90 height 22
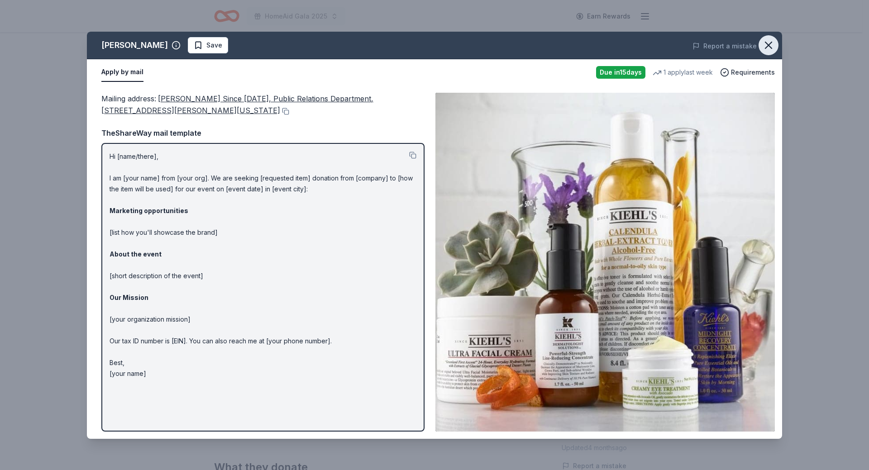
drag, startPoint x: 766, startPoint y: 48, endPoint x: 746, endPoint y: 41, distance: 21.5
click at [766, 47] on icon "button" at bounding box center [768, 45] width 6 height 6
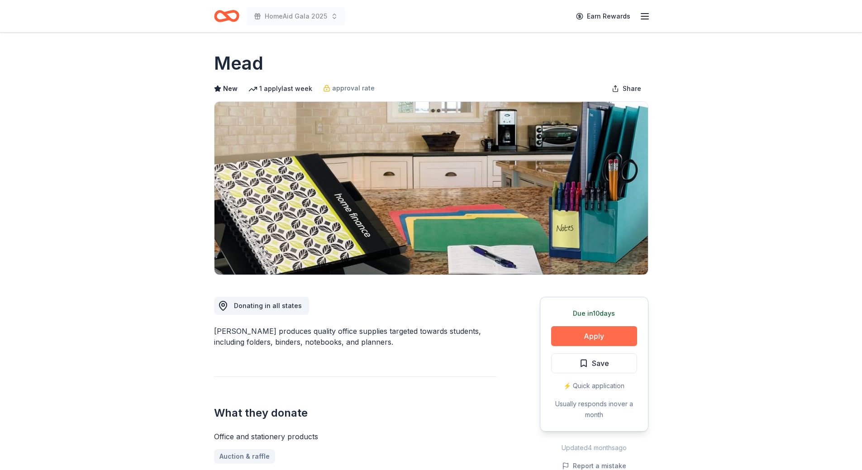
click at [565, 337] on button "Apply" at bounding box center [594, 336] width 86 height 20
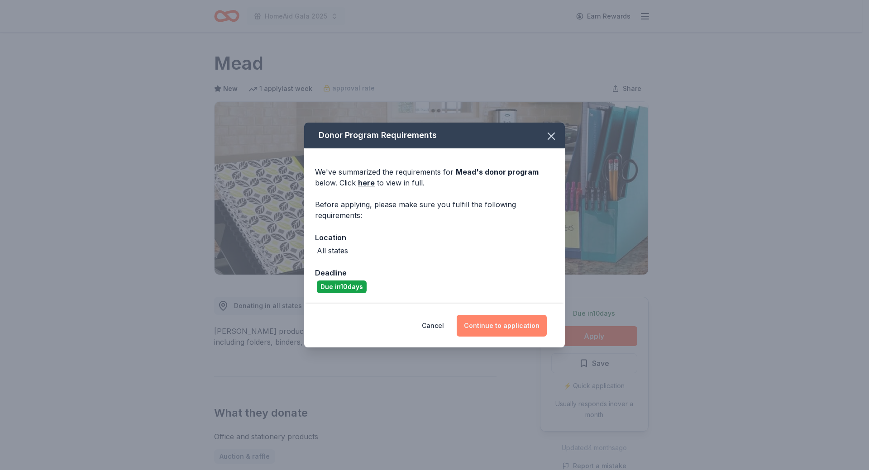
click at [501, 321] on button "Continue to application" at bounding box center [502, 326] width 90 height 22
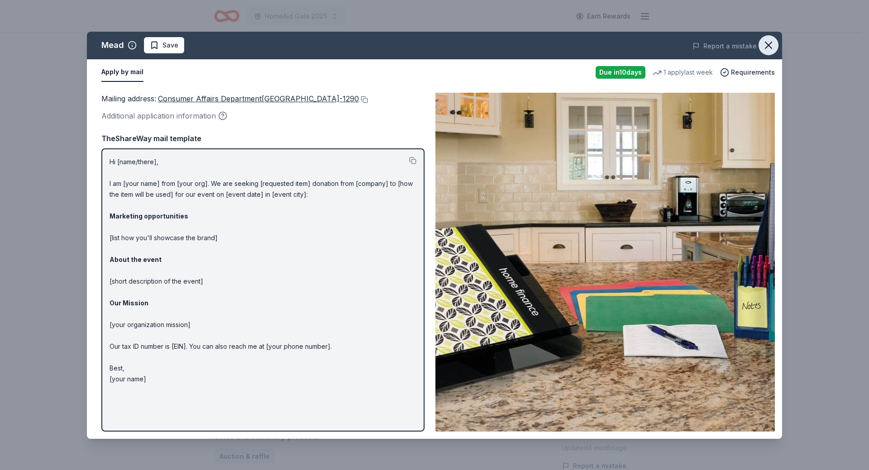
click at [766, 43] on icon "button" at bounding box center [768, 45] width 6 height 6
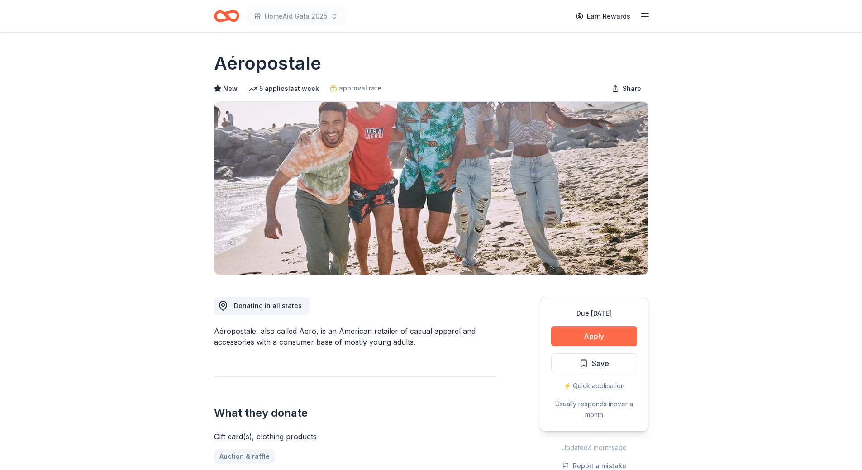
click at [585, 337] on button "Apply" at bounding box center [594, 336] width 86 height 20
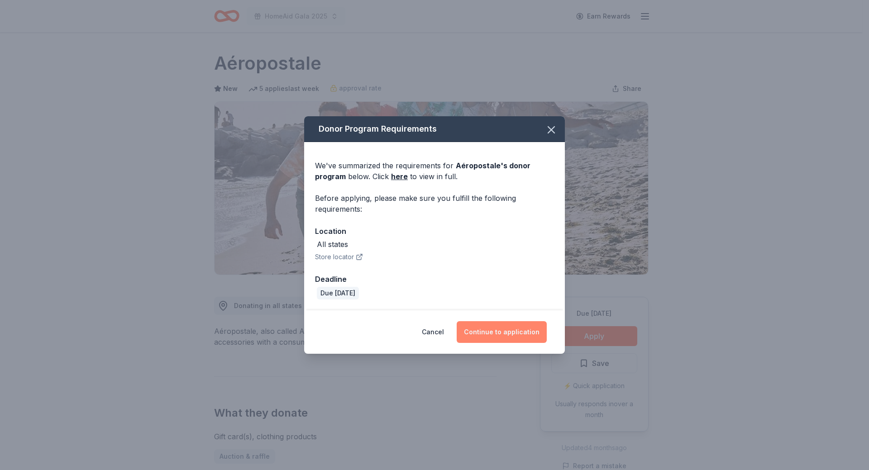
click at [497, 328] on button "Continue to application" at bounding box center [502, 332] width 90 height 22
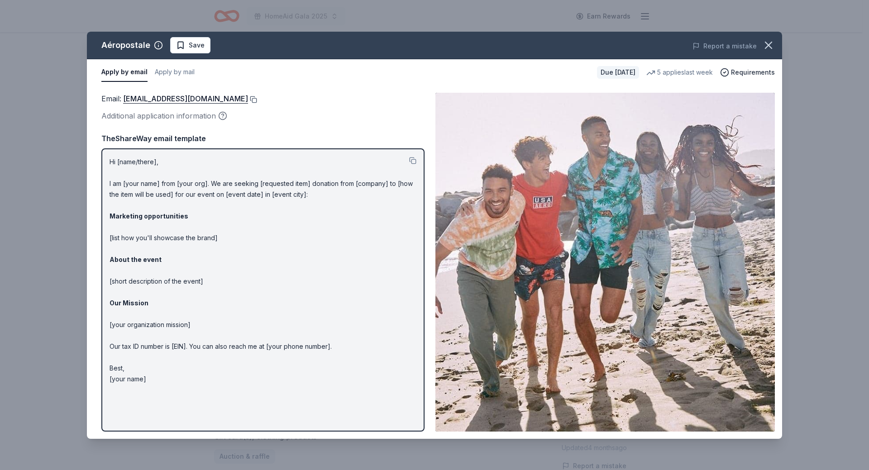
click at [257, 99] on button at bounding box center [252, 99] width 9 height 7
click at [186, 46] on span "Save" at bounding box center [190, 45] width 29 height 11
click at [185, 46] on html "HomeAid Gala 2025 Earn Rewards Due in 24 days Share Aéropostale New 5 applies l…" at bounding box center [434, 235] width 869 height 470
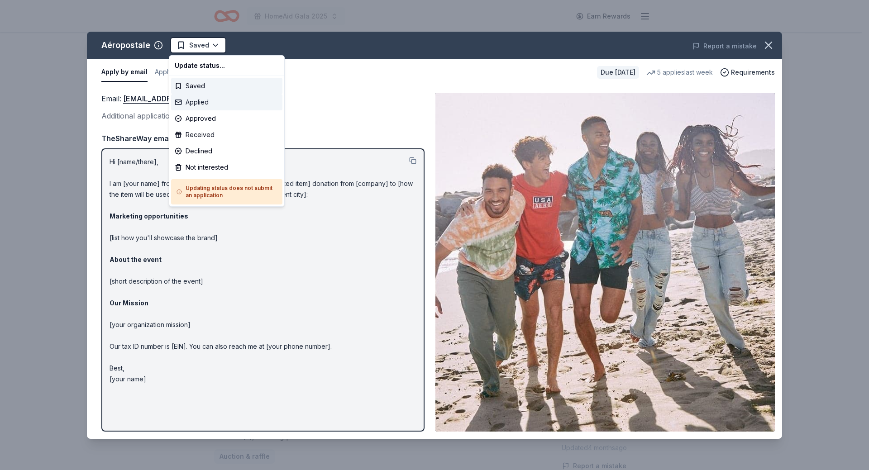
click at [197, 105] on div "Applied" at bounding box center [226, 102] width 111 height 16
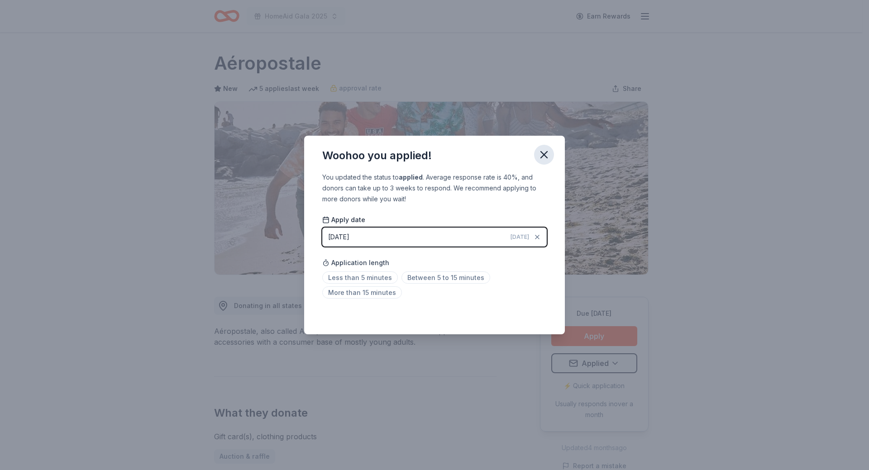
click at [548, 154] on icon "button" at bounding box center [544, 154] width 13 height 13
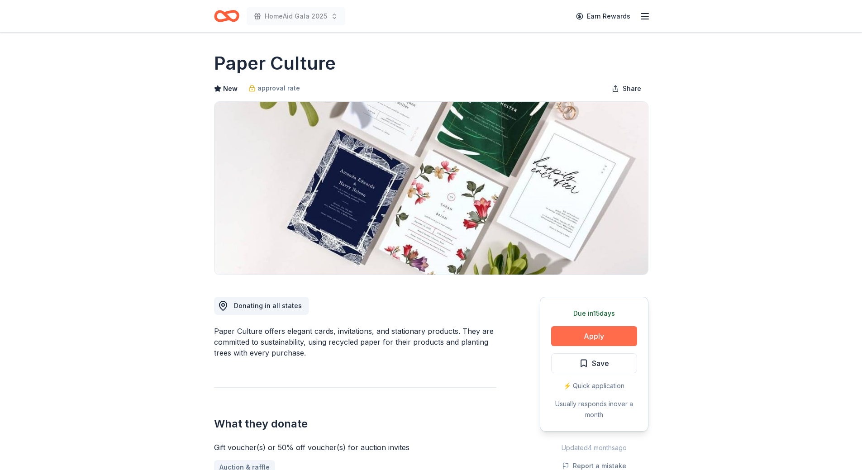
click at [574, 336] on button "Apply" at bounding box center [594, 336] width 86 height 20
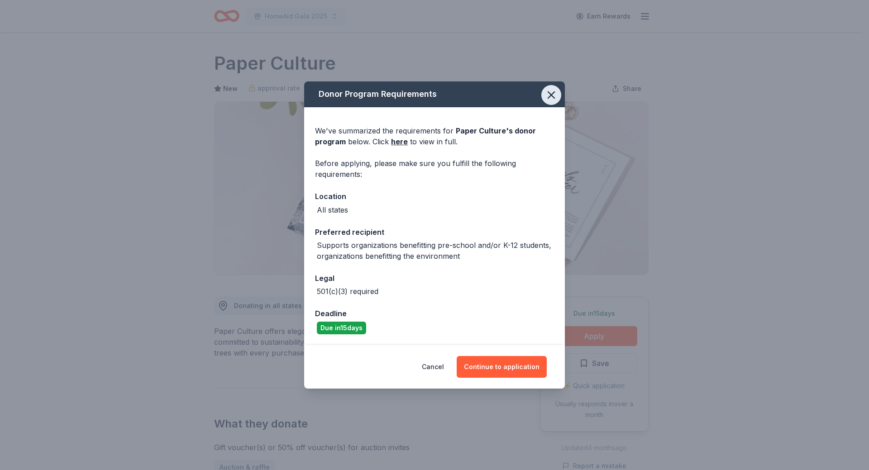
click at [547, 95] on icon "button" at bounding box center [551, 95] width 13 height 13
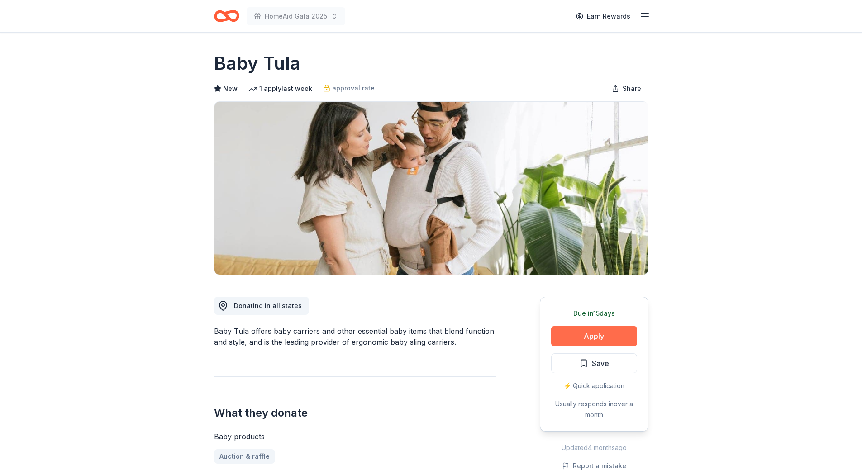
click at [572, 338] on button "Apply" at bounding box center [594, 336] width 86 height 20
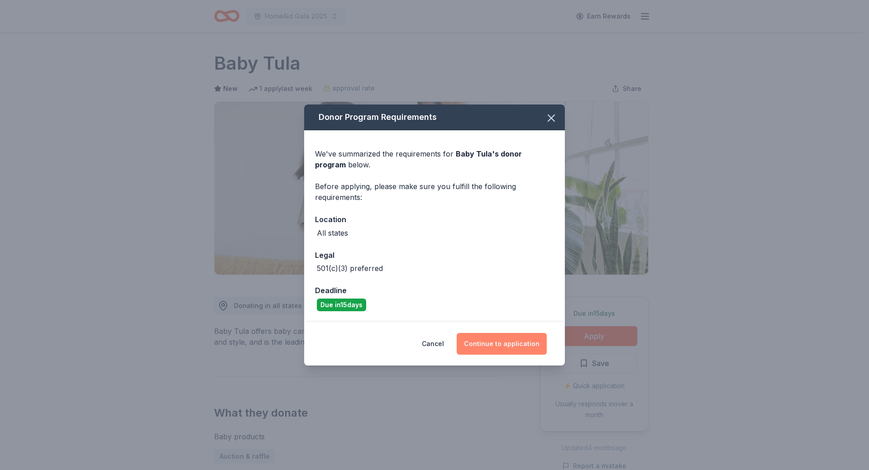
click at [502, 345] on button "Continue to application" at bounding box center [502, 344] width 90 height 22
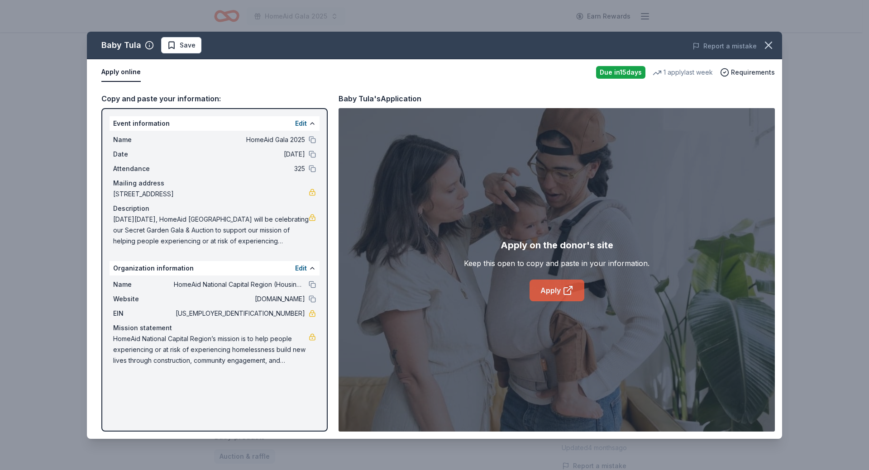
click at [557, 290] on link "Apply" at bounding box center [556, 291] width 55 height 22
click at [173, 46] on span "Save" at bounding box center [181, 45] width 29 height 11
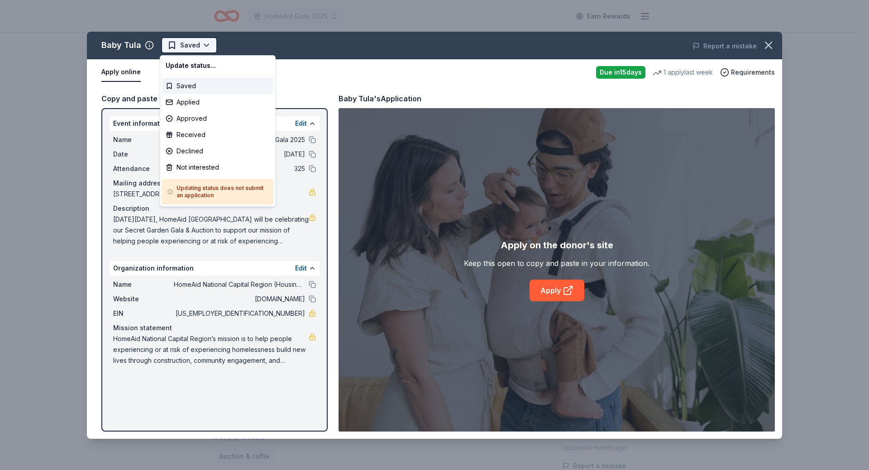
click at [182, 48] on html "HomeAid Gala 2025 Earn Rewards Due [DATE] Share Baby Tula New 1 apply last week…" at bounding box center [434, 235] width 869 height 470
click at [197, 105] on div "Applied" at bounding box center [217, 102] width 111 height 16
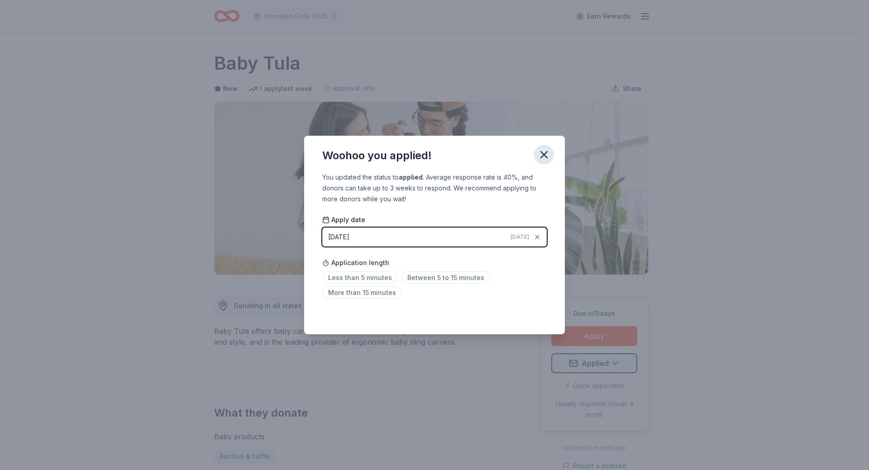
click at [546, 152] on icon "button" at bounding box center [544, 155] width 6 height 6
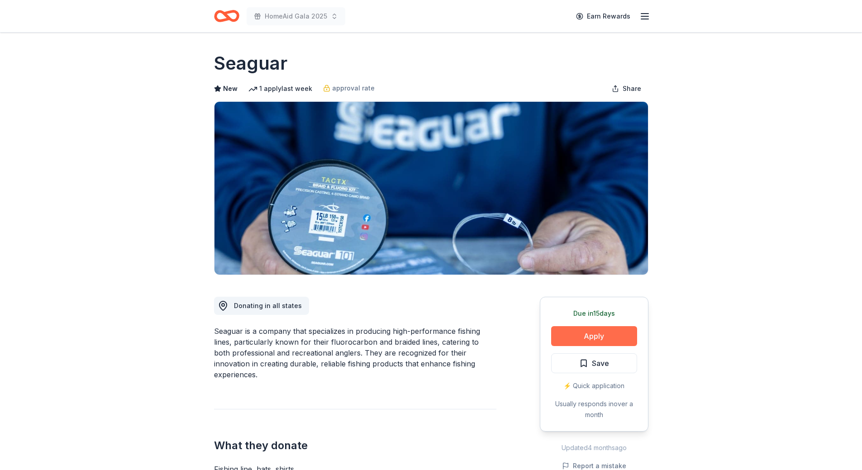
click at [592, 332] on button "Apply" at bounding box center [594, 336] width 86 height 20
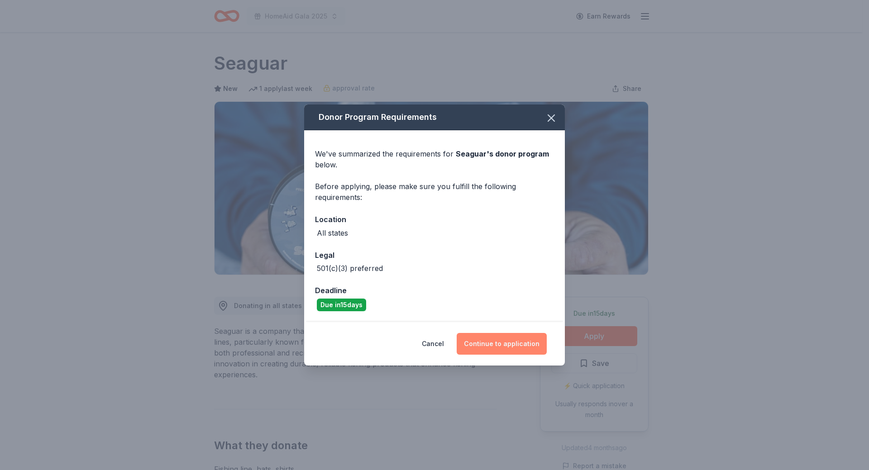
click at [491, 344] on button "Continue to application" at bounding box center [502, 344] width 90 height 22
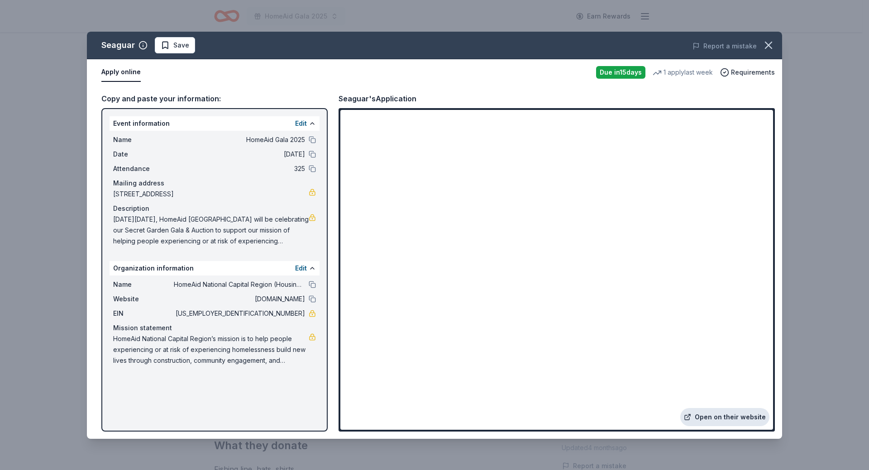
click at [718, 413] on link "Open on their website" at bounding box center [724, 417] width 89 height 18
